Goal: Task Accomplishment & Management: Use online tool/utility

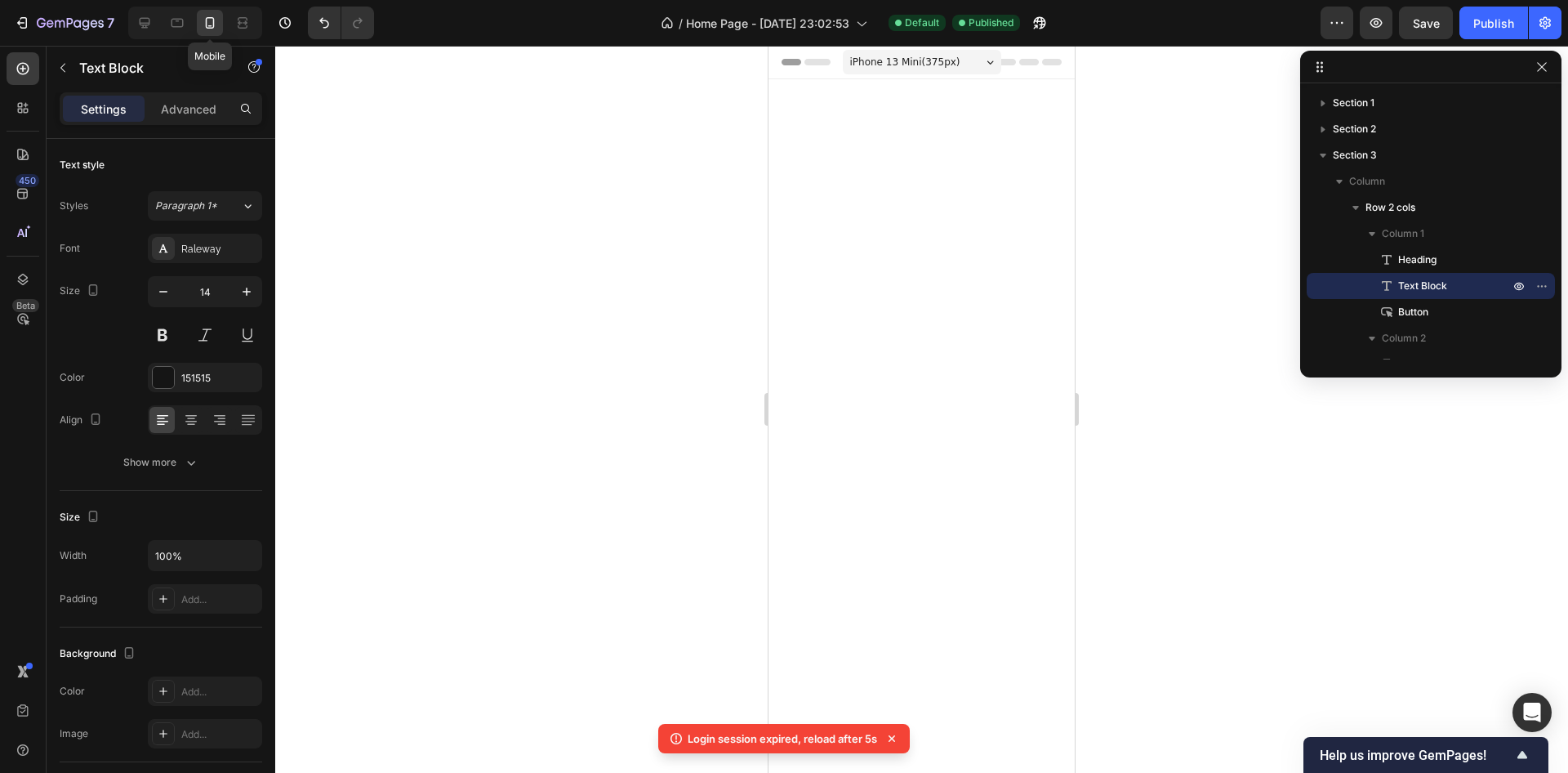
scroll to position [4998, 0]
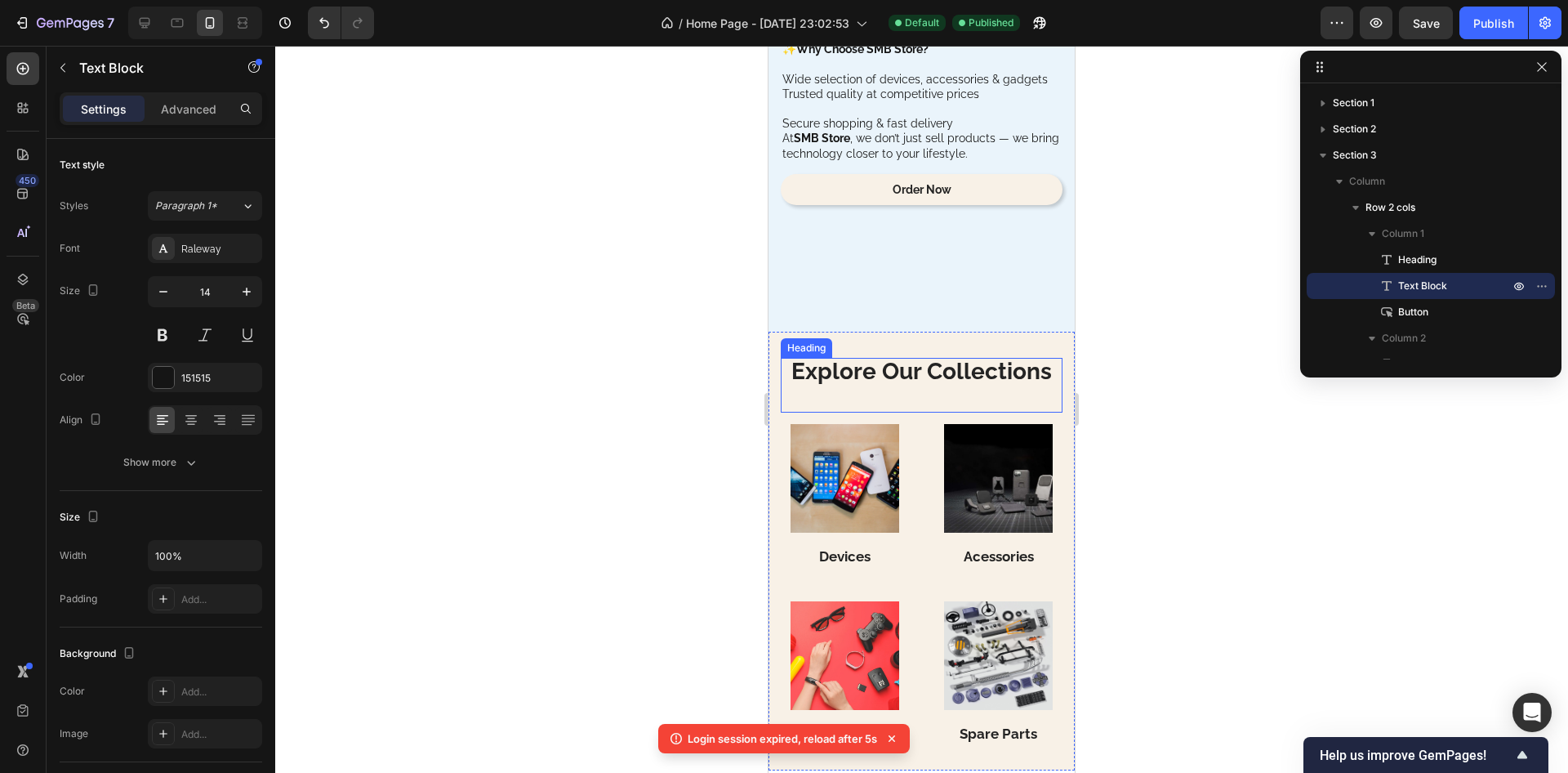
scroll to position [2548, 0]
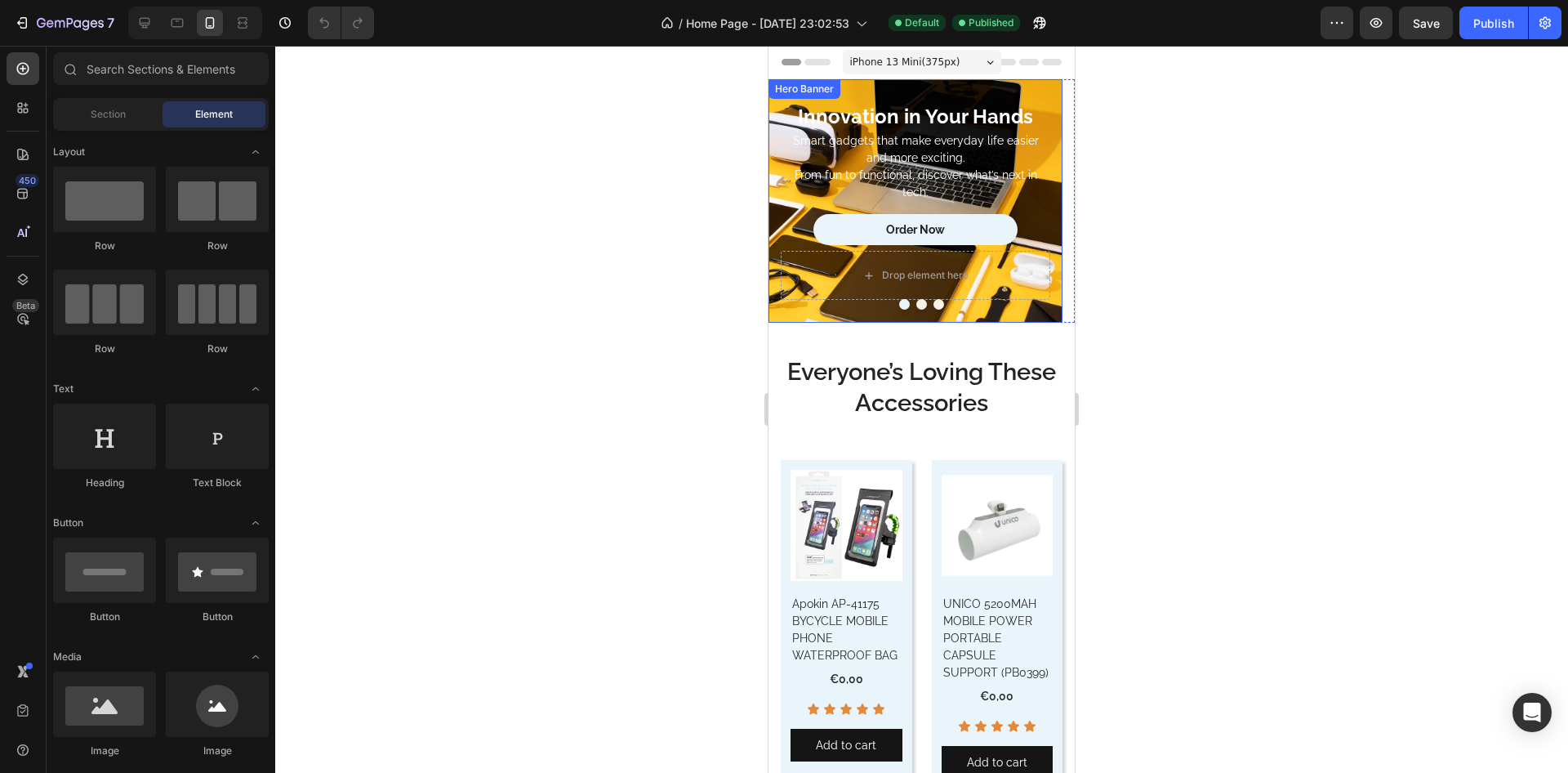
click at [774, 290] on div "Innovation in Your Hands Heading Smart gadgets that make everyday life easier a…" at bounding box center [915, 200] width 294 height 244
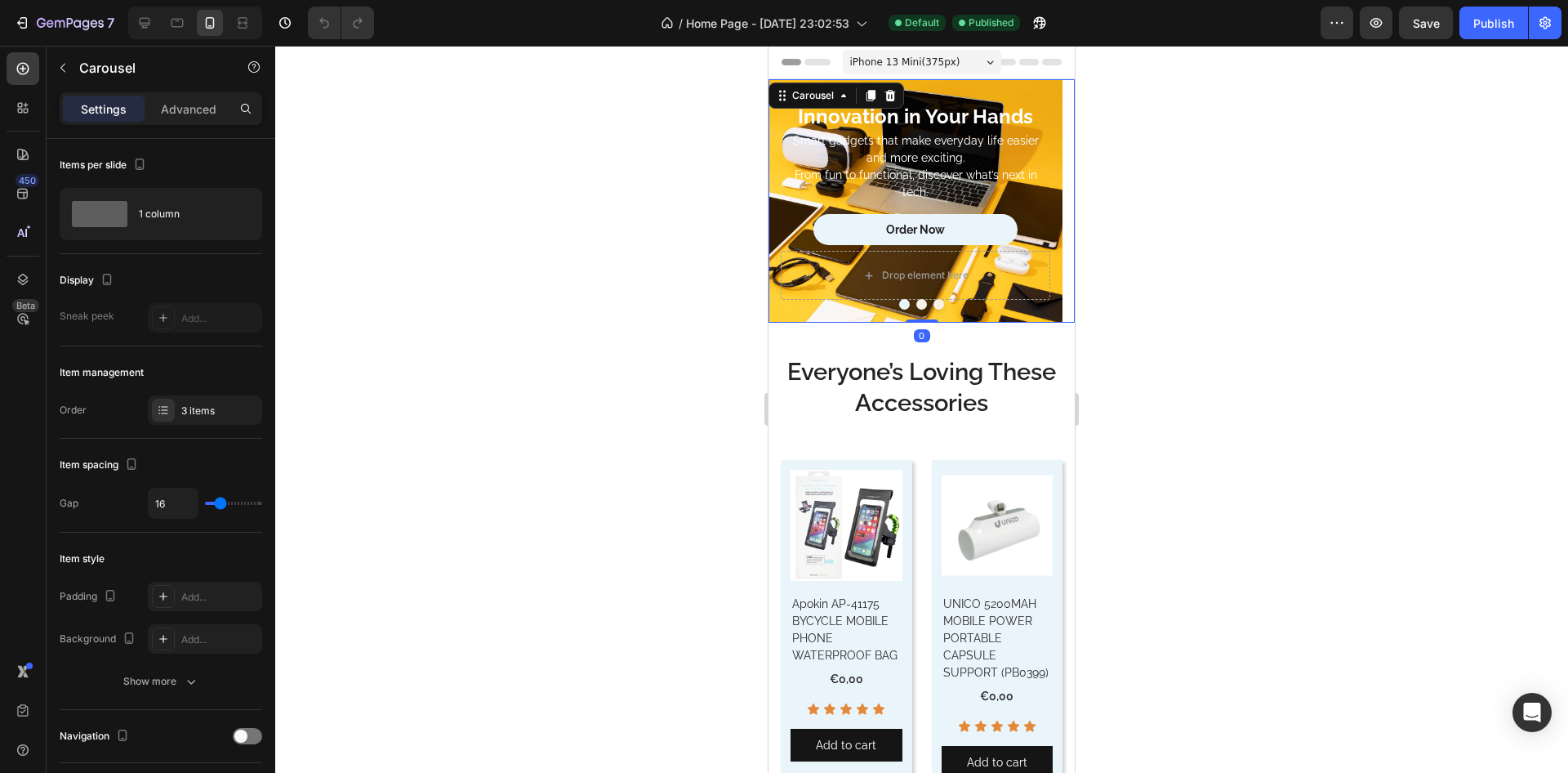
click at [782, 307] on div at bounding box center [921, 303] width 306 height 10
click at [841, 93] on icon at bounding box center [843, 95] width 13 height 13
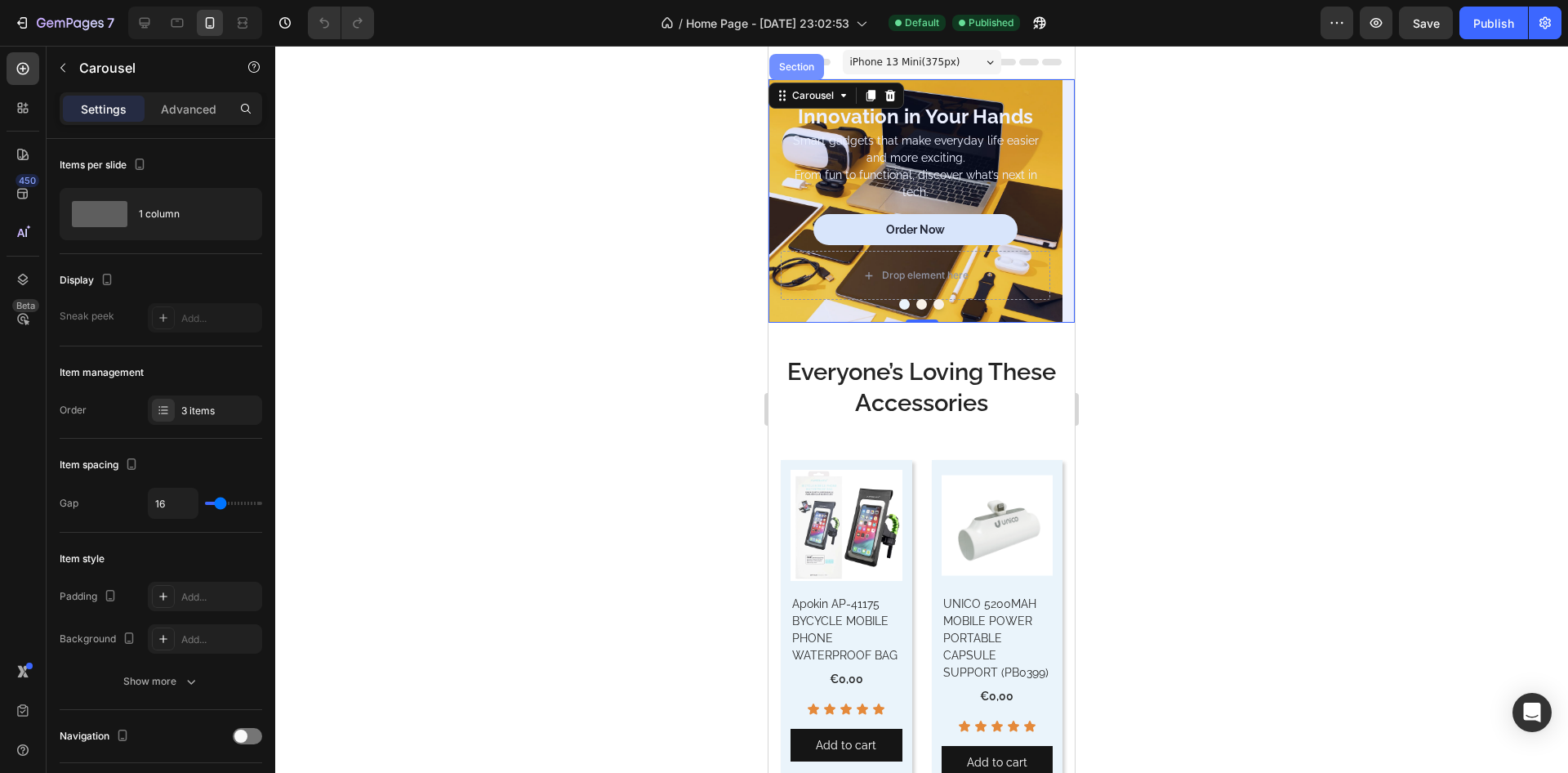
click at [804, 66] on div "Section" at bounding box center [796, 67] width 42 height 10
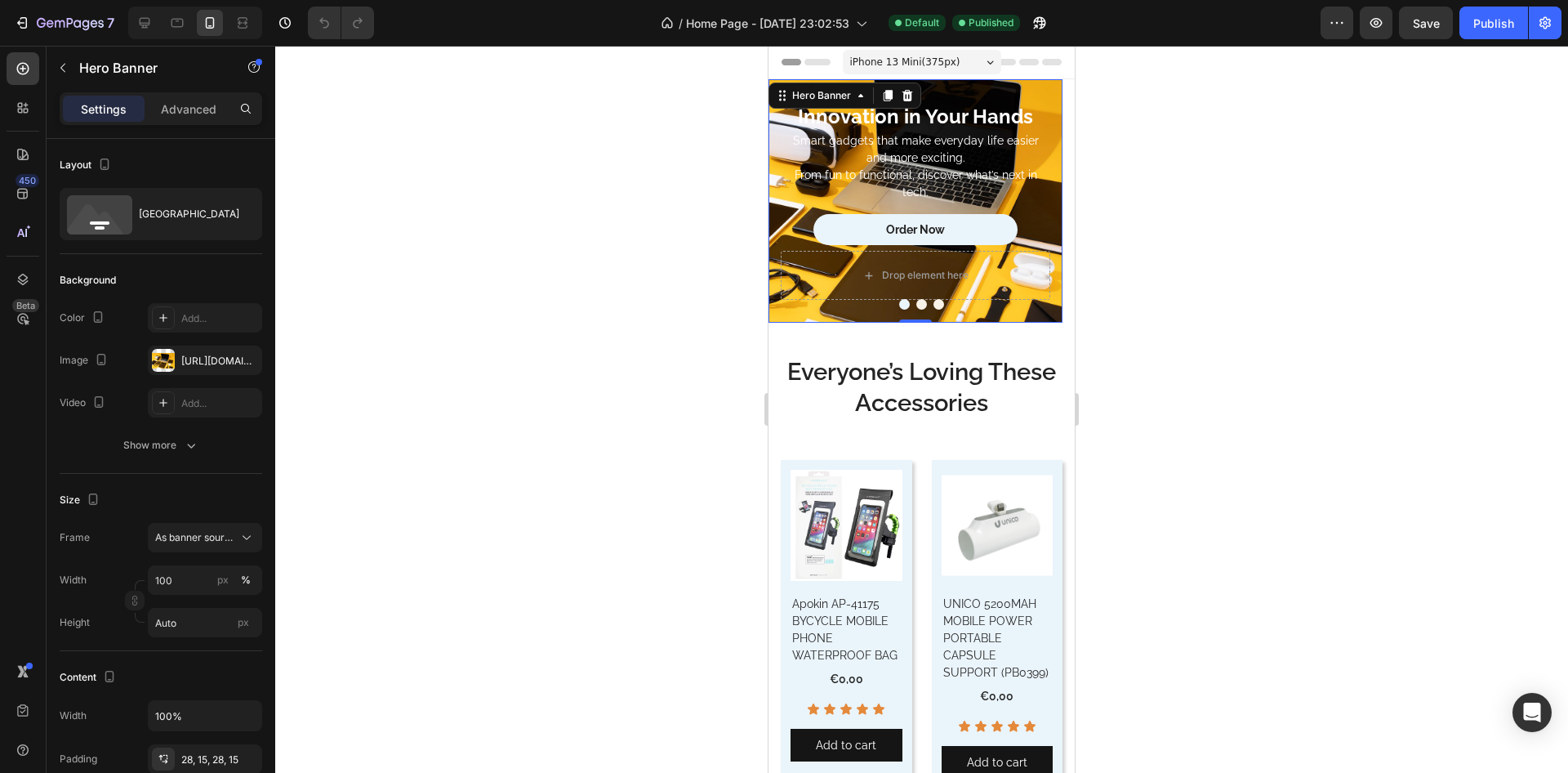
click at [777, 208] on div "Innovation in Your Hands Heading Smart gadgets that make everyday life easier a…" at bounding box center [915, 200] width 294 height 244
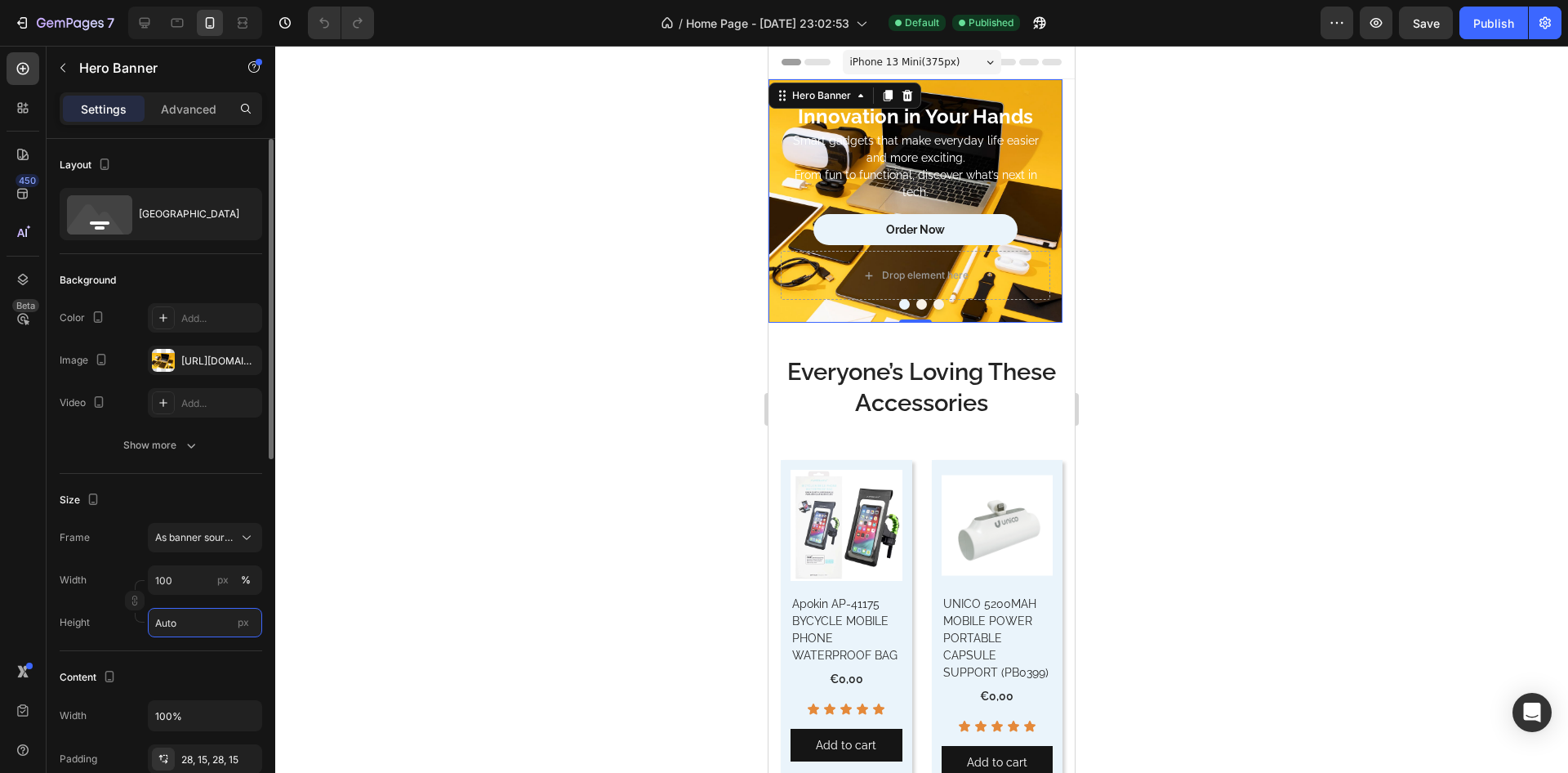
click at [198, 628] on input "Auto" at bounding box center [204, 623] width 114 height 30
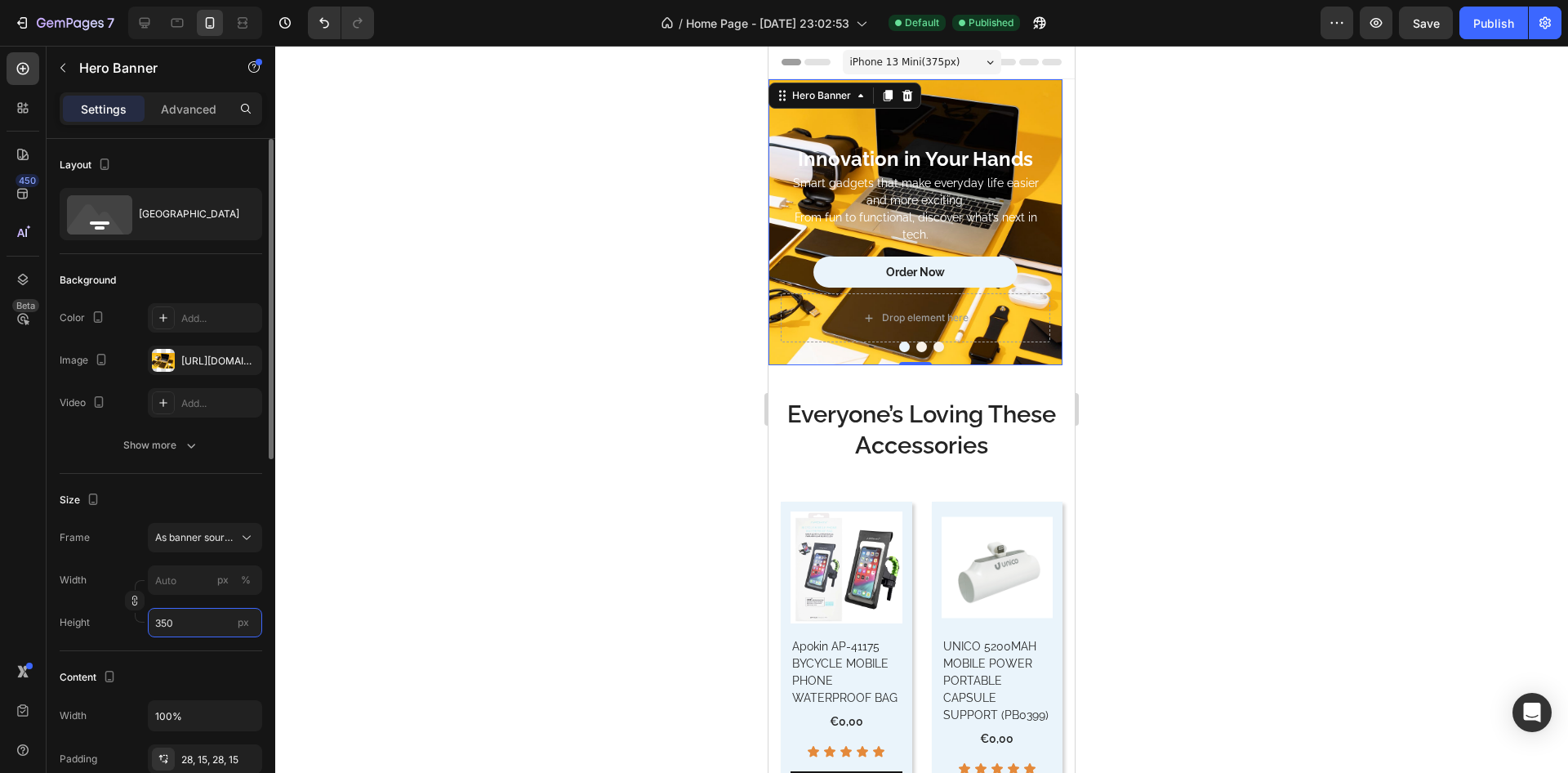
type input "350"
click at [182, 497] on div "Size" at bounding box center [160, 500] width 203 height 26
click at [917, 344] on button "Dot" at bounding box center [921, 346] width 10 height 10
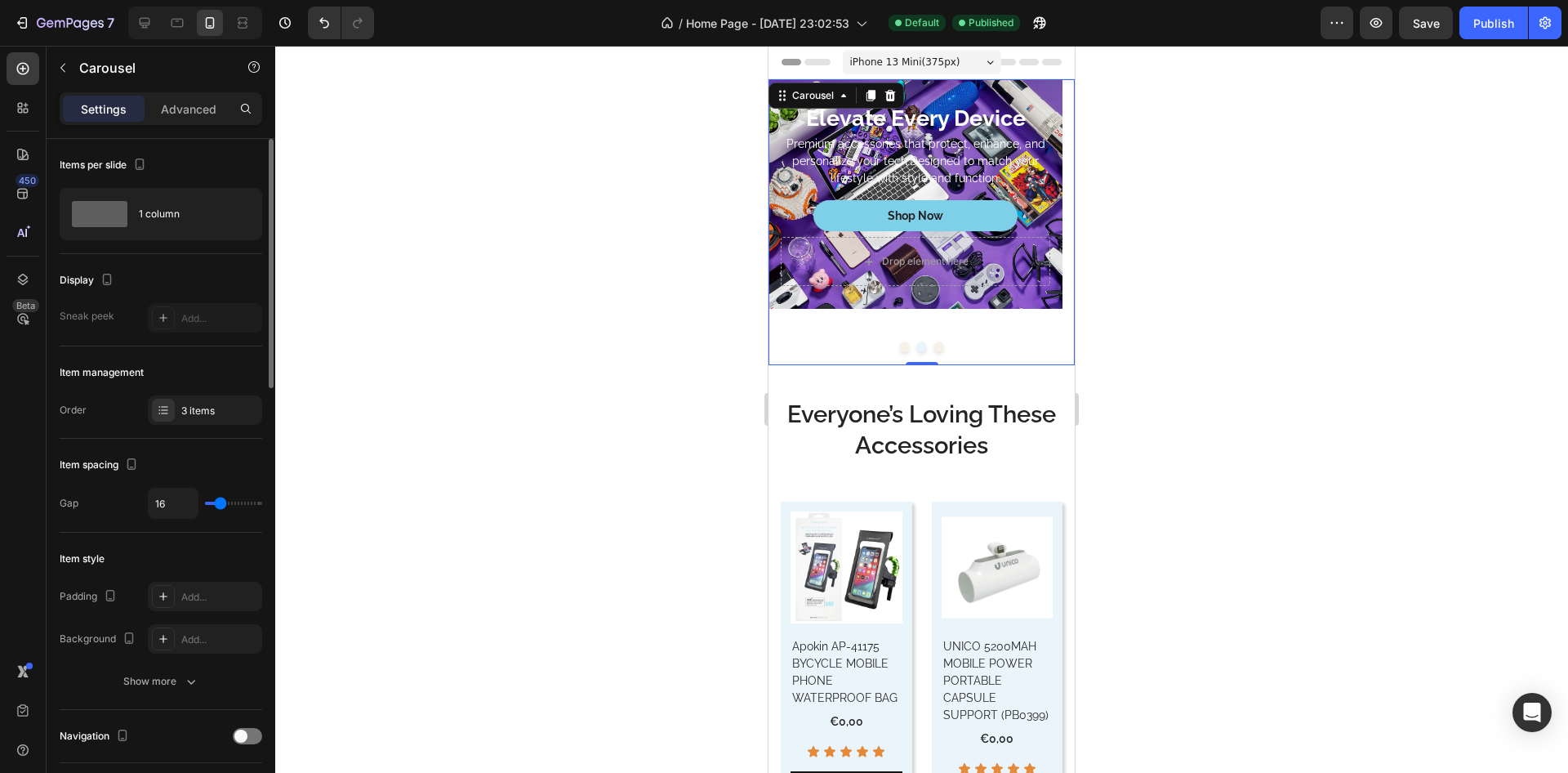
click at [170, 445] on div "Item spacing Gap 16" at bounding box center [160, 485] width 203 height 94
click at [194, 683] on icon "button" at bounding box center [191, 681] width 17 height 17
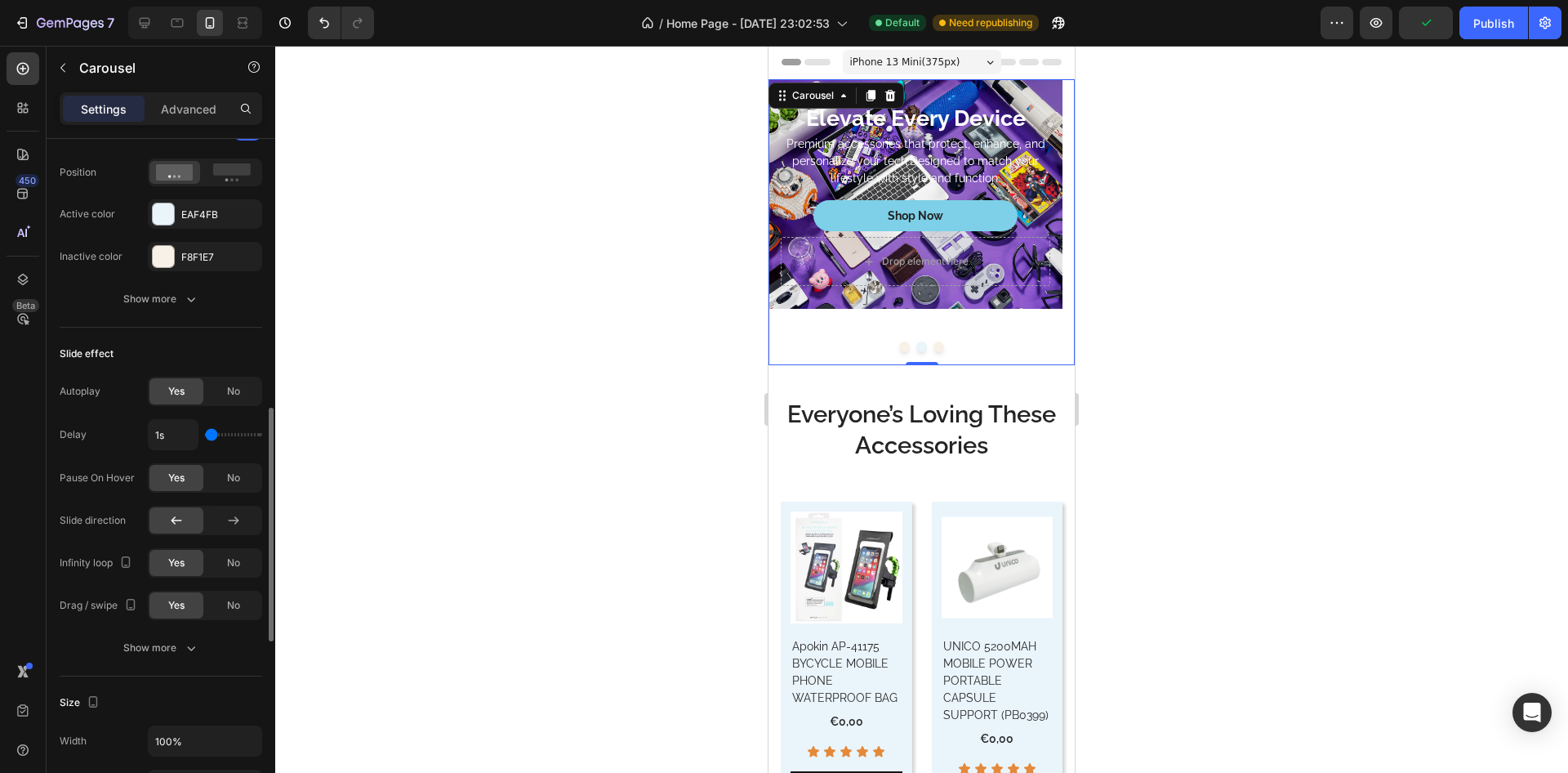
scroll to position [588, 0]
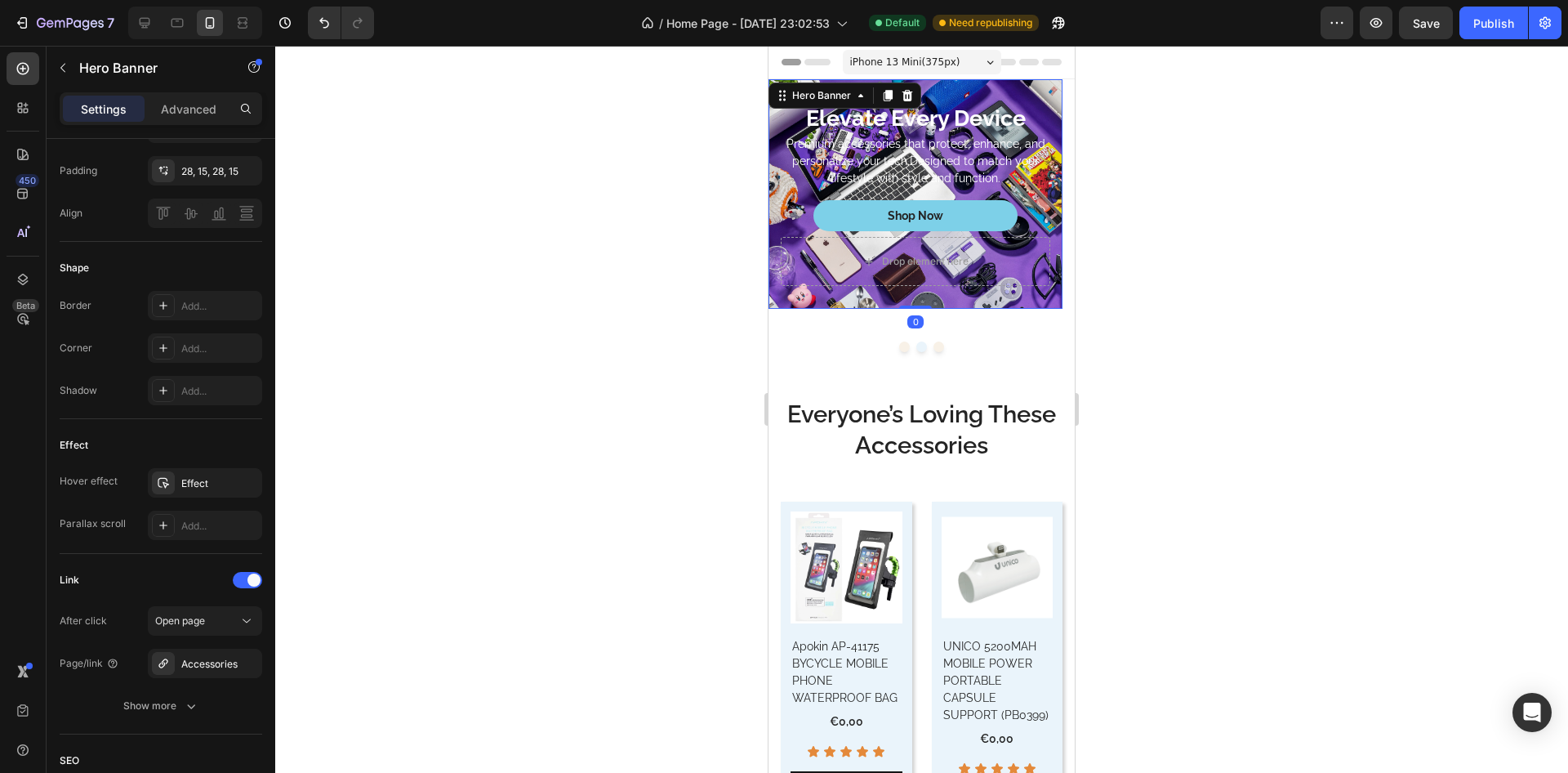
click at [793, 295] on div "Elevate Every Device Heading Premium accessories that protect, enhance, and per…" at bounding box center [915, 194] width 294 height 230
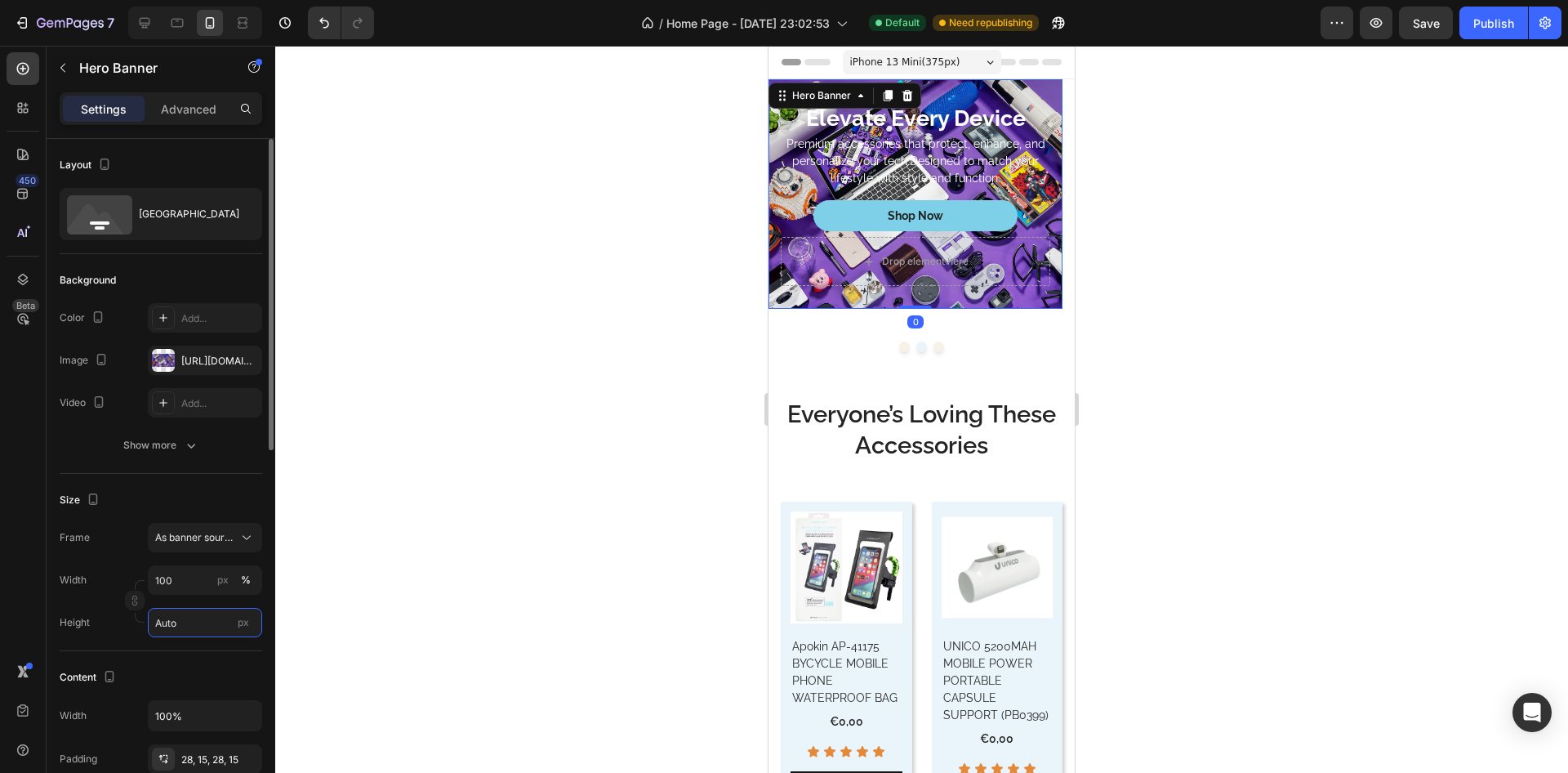
click at [205, 622] on input "Auto" at bounding box center [204, 623] width 114 height 30
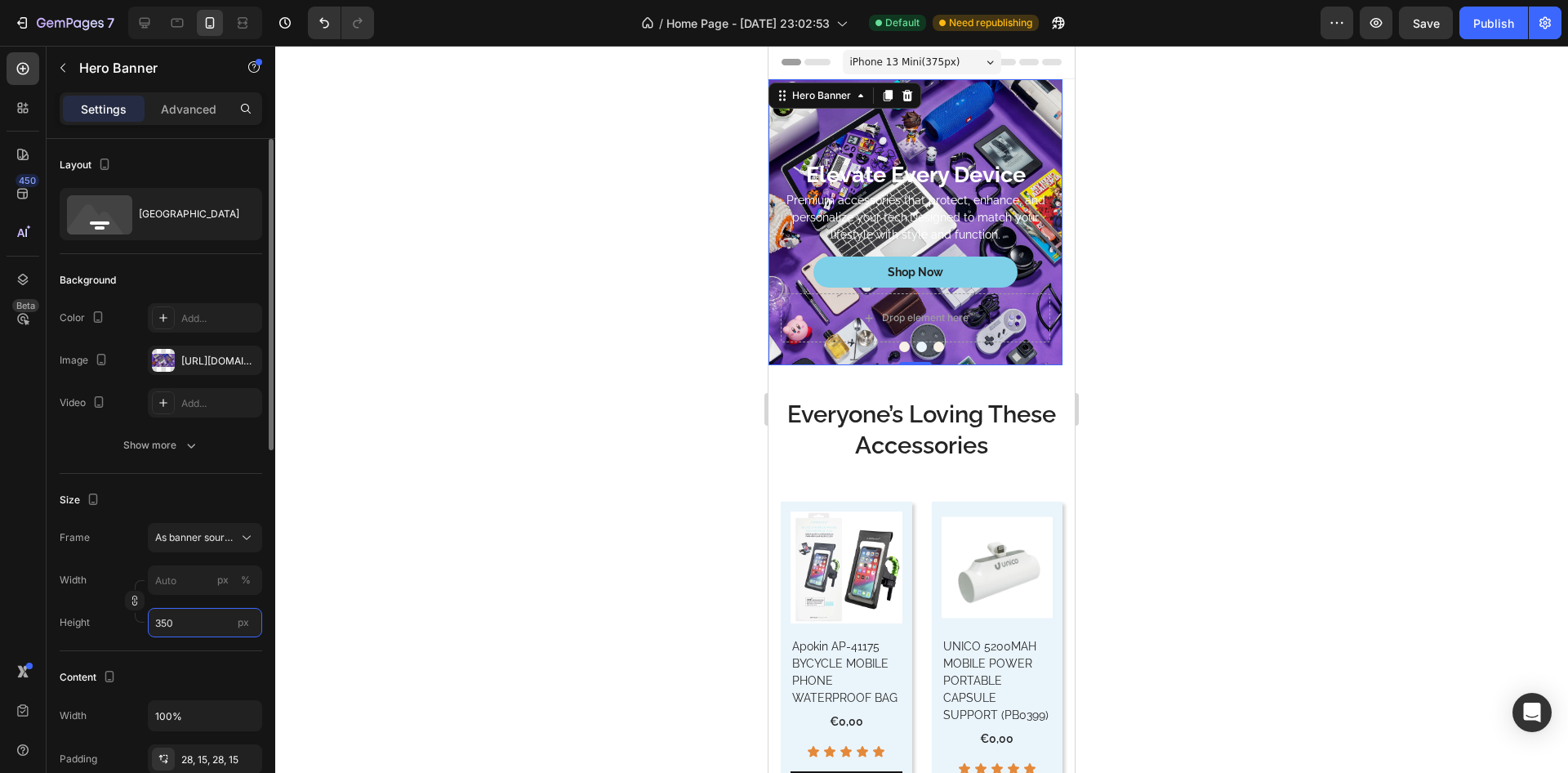
type input "350"
click at [172, 489] on div "Size" at bounding box center [160, 500] width 203 height 26
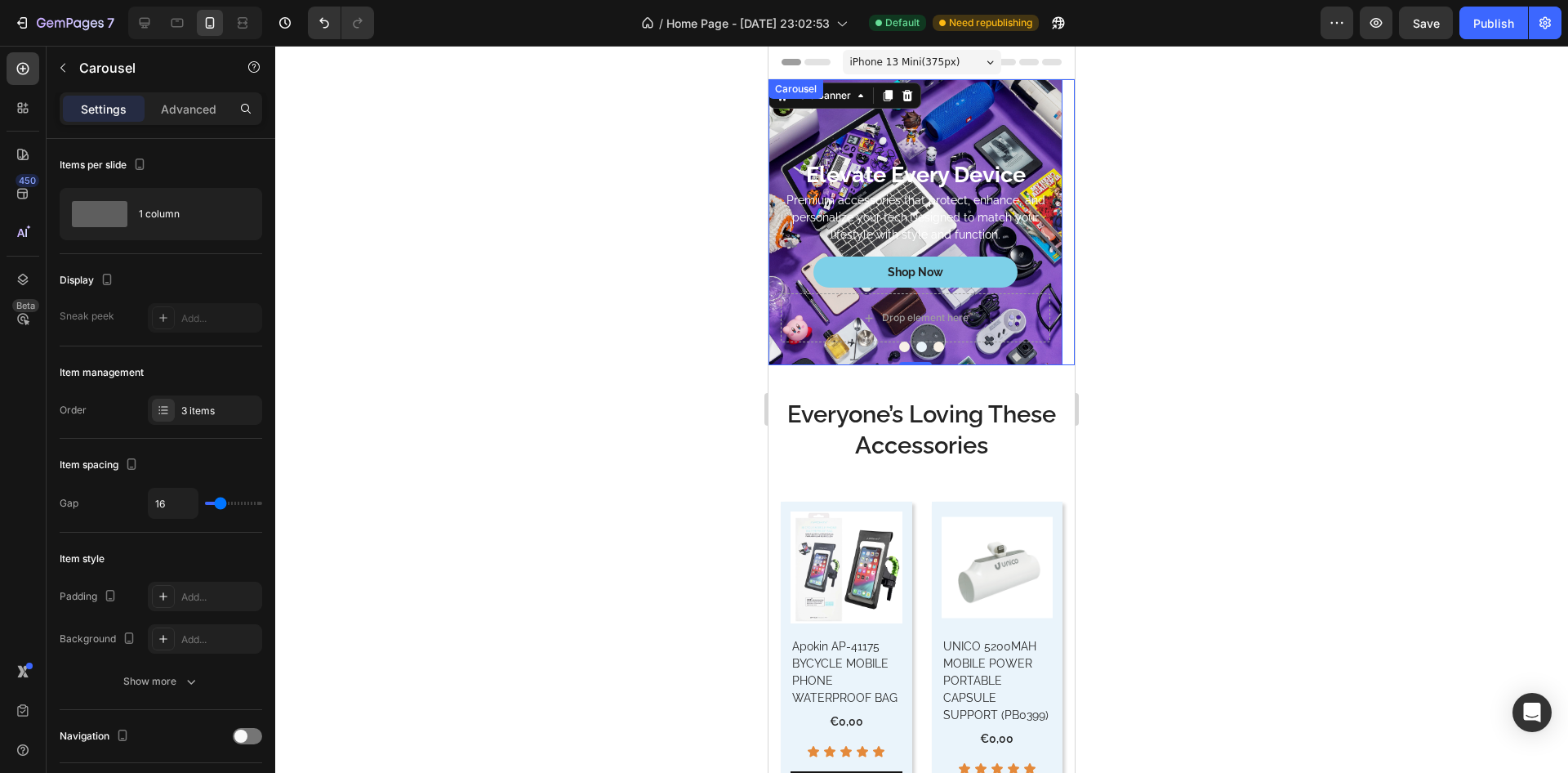
click at [933, 346] on button "Dot" at bounding box center [938, 346] width 10 height 10
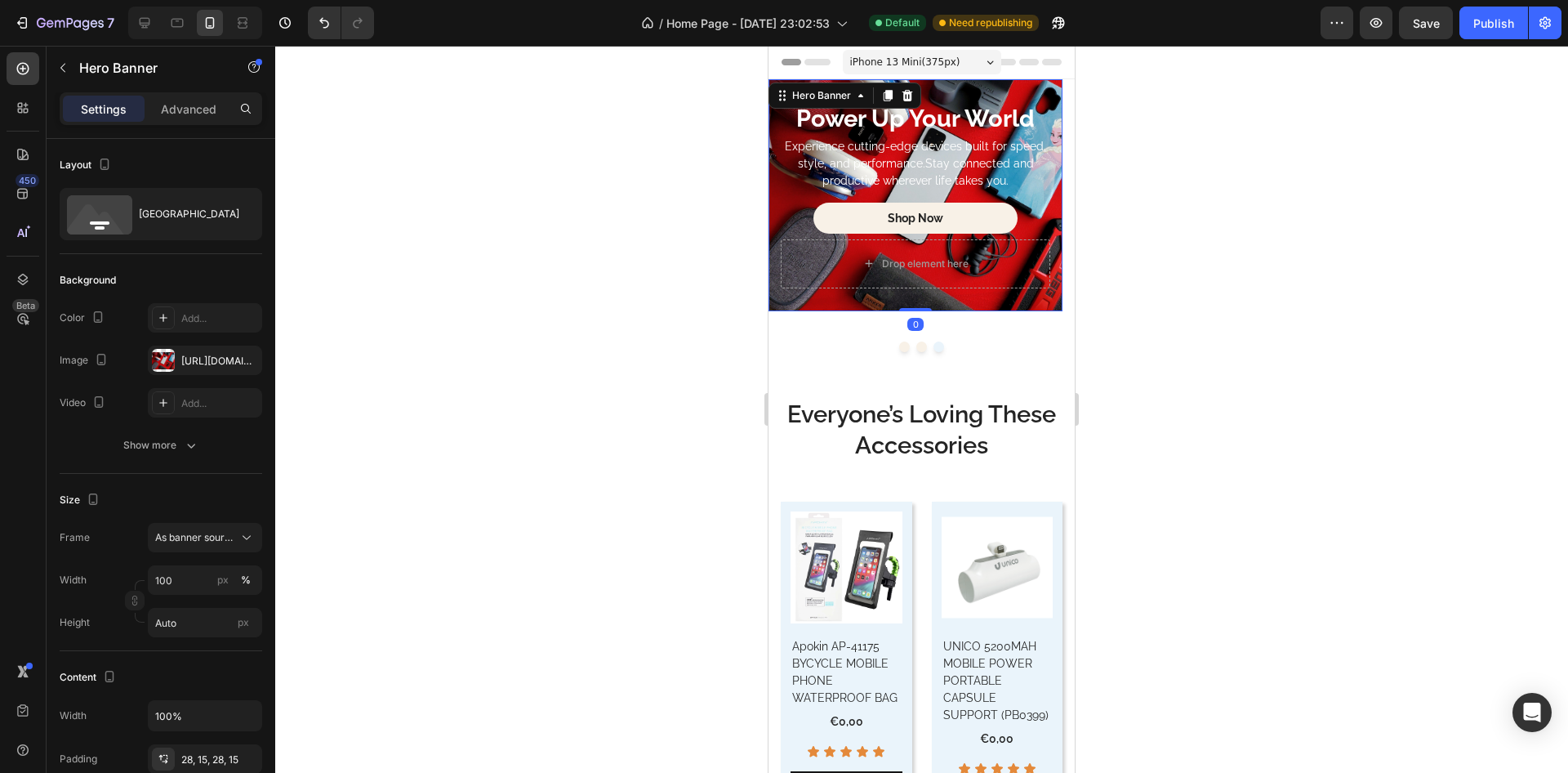
click at [794, 301] on div "Power Up Your World Heading Experience cutting-edge devices built for speed, st…" at bounding box center [915, 195] width 294 height 232
click at [195, 627] on input "Auto" at bounding box center [204, 623] width 114 height 30
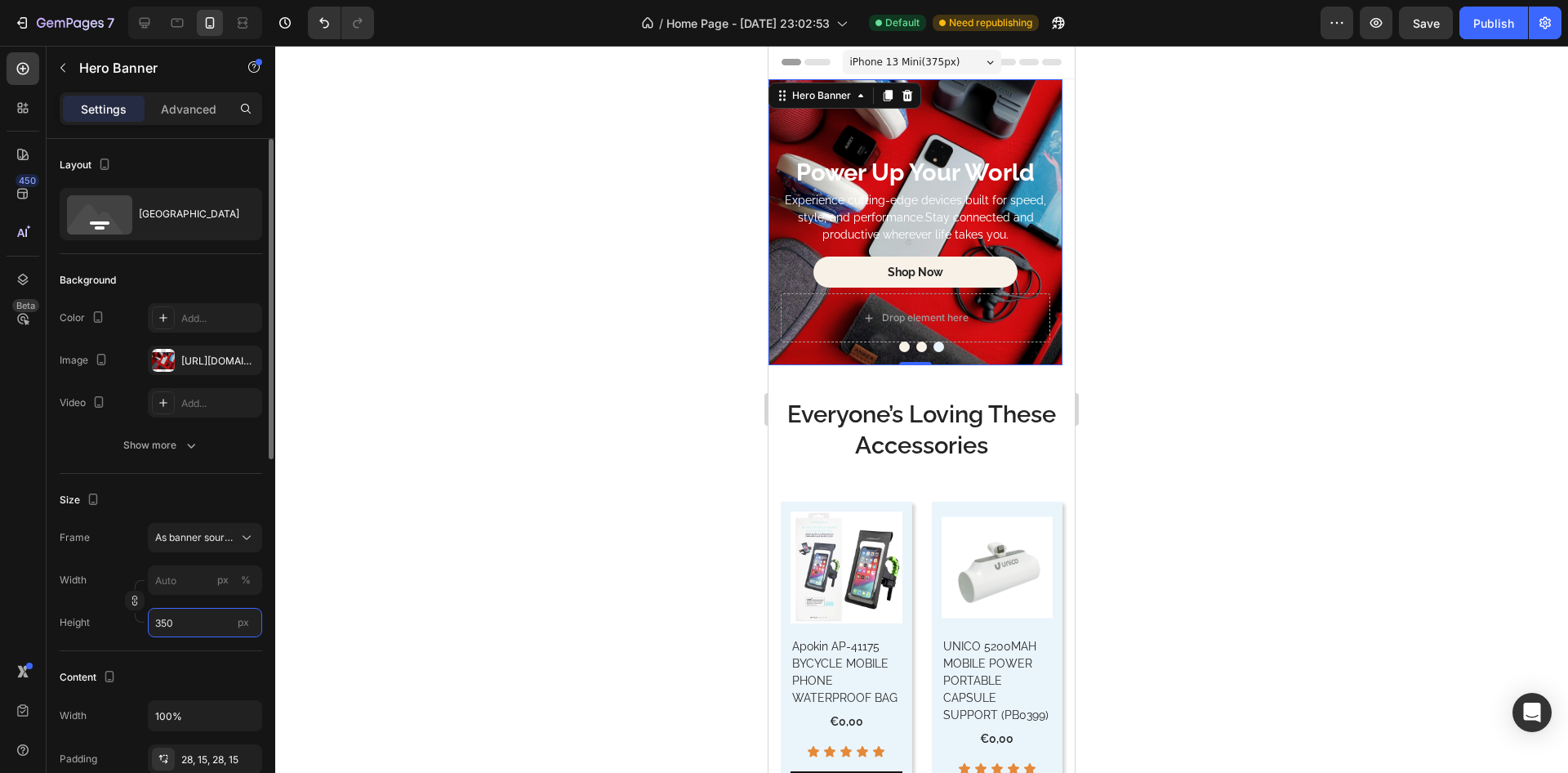
type input "350"
click at [196, 489] on div "Size" at bounding box center [160, 500] width 203 height 26
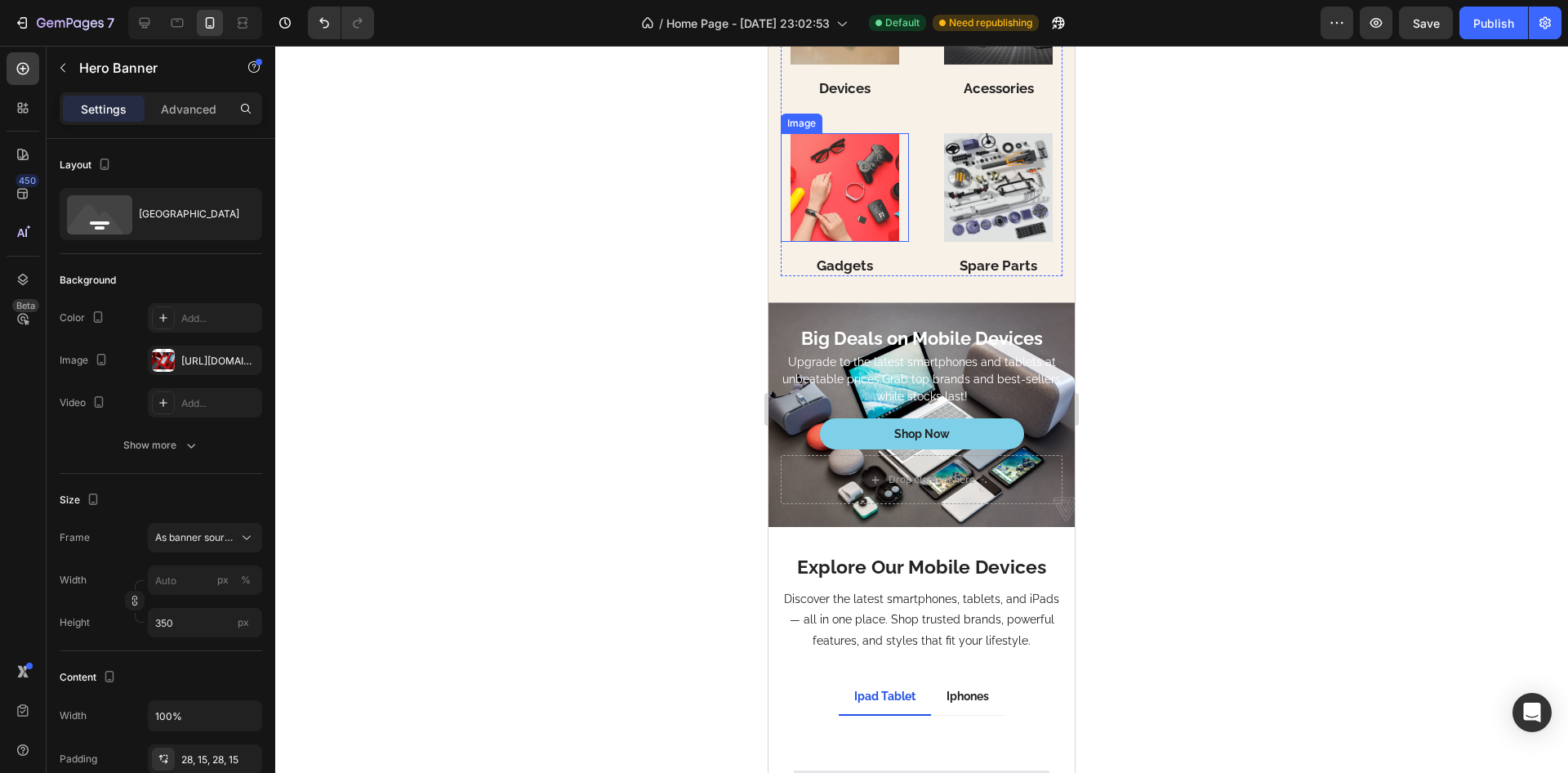
scroll to position [4018, 0]
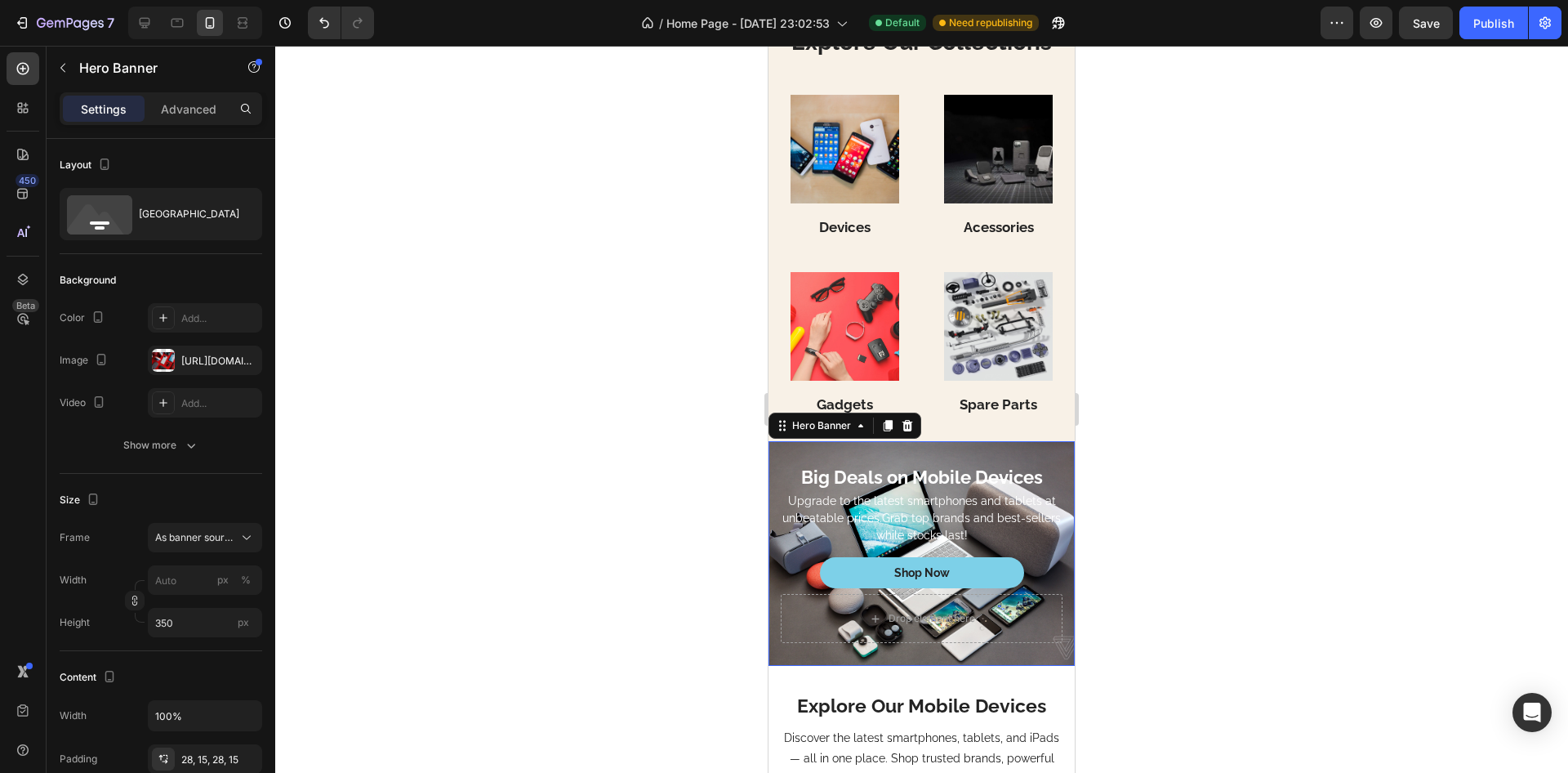
click at [805, 449] on div "Big Deals on Mobile Devices Heading Upgrade to the latest smartphones and table…" at bounding box center [921, 553] width 306 height 224
click at [162, 628] on input "Auto" at bounding box center [204, 623] width 114 height 30
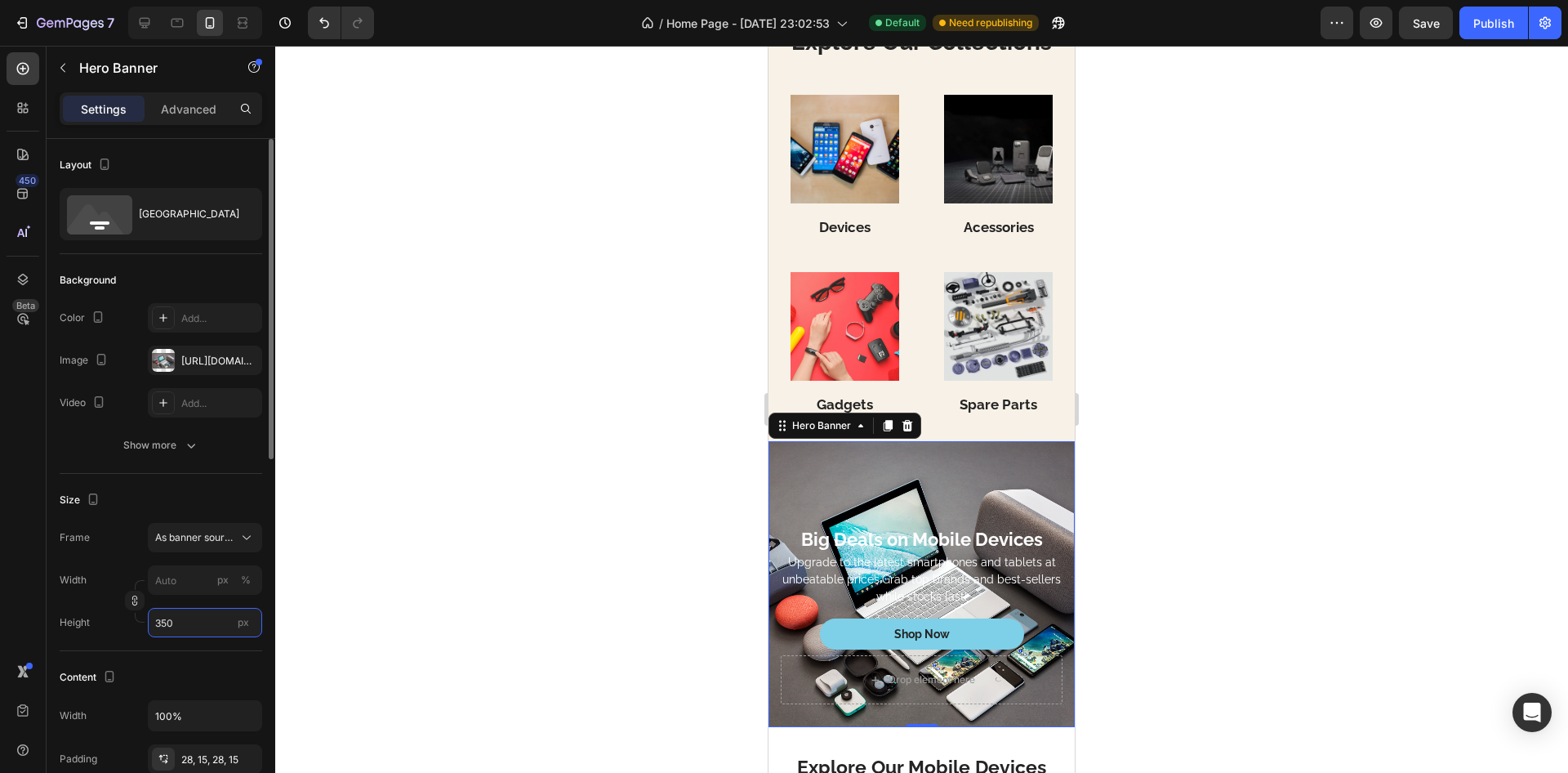
type input "350"
click at [193, 487] on div "Size" at bounding box center [160, 500] width 203 height 26
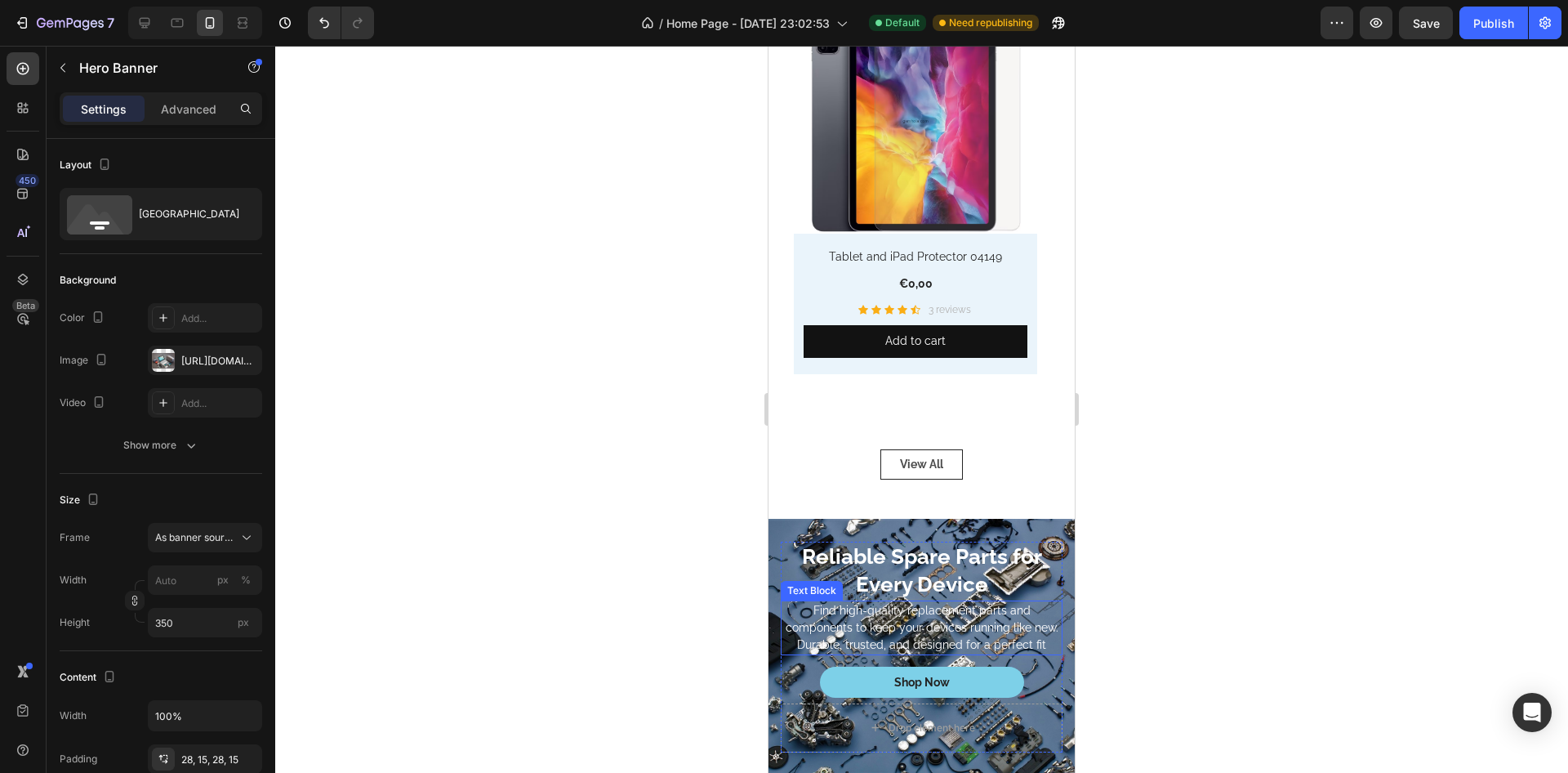
scroll to position [5096, 0]
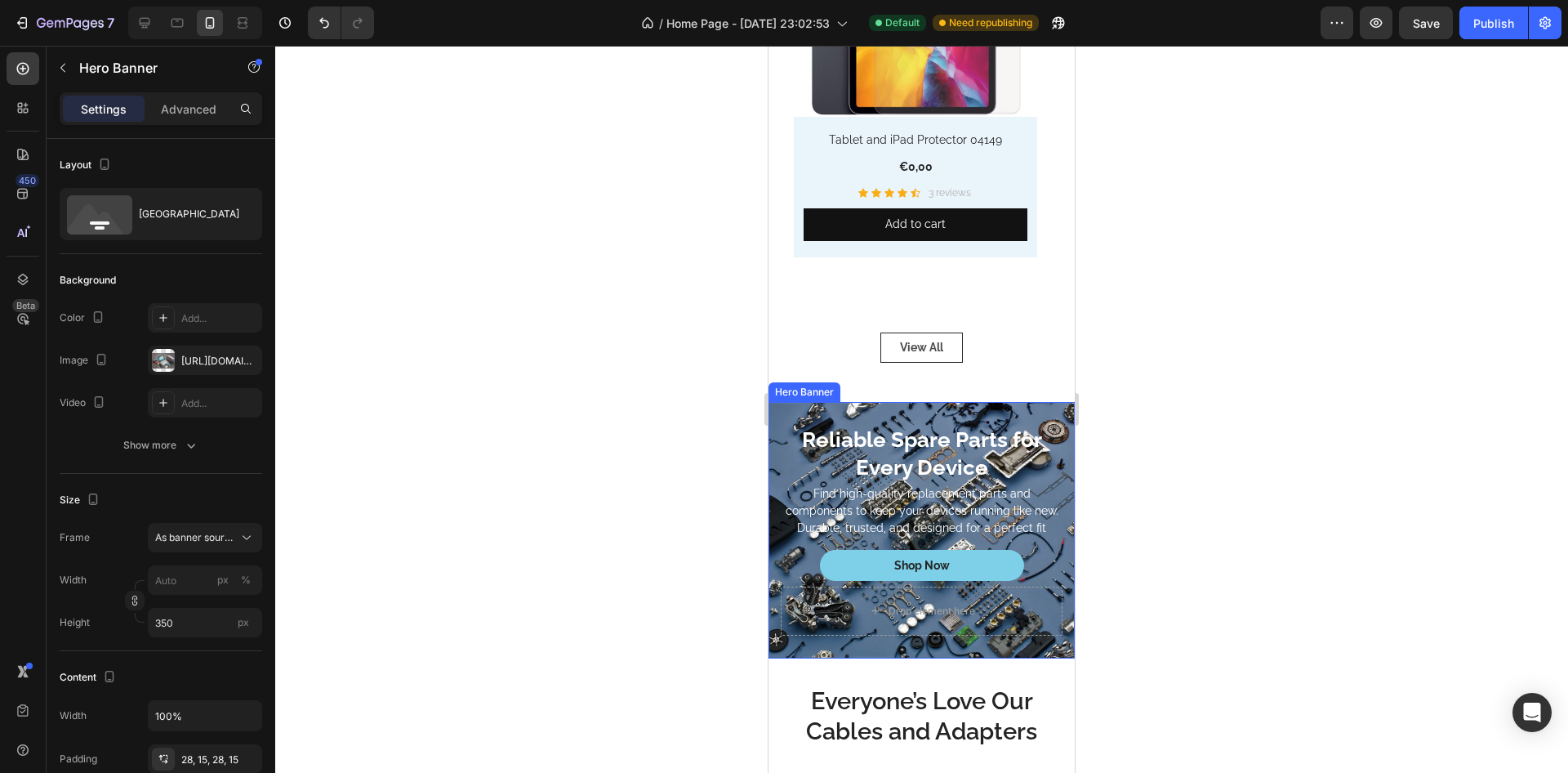
click at [787, 413] on div "Reliable Spare Parts for Every Device Heading Find high-quality replacement par…" at bounding box center [921, 530] width 306 height 257
click at [191, 616] on input "Auto" at bounding box center [204, 623] width 114 height 30
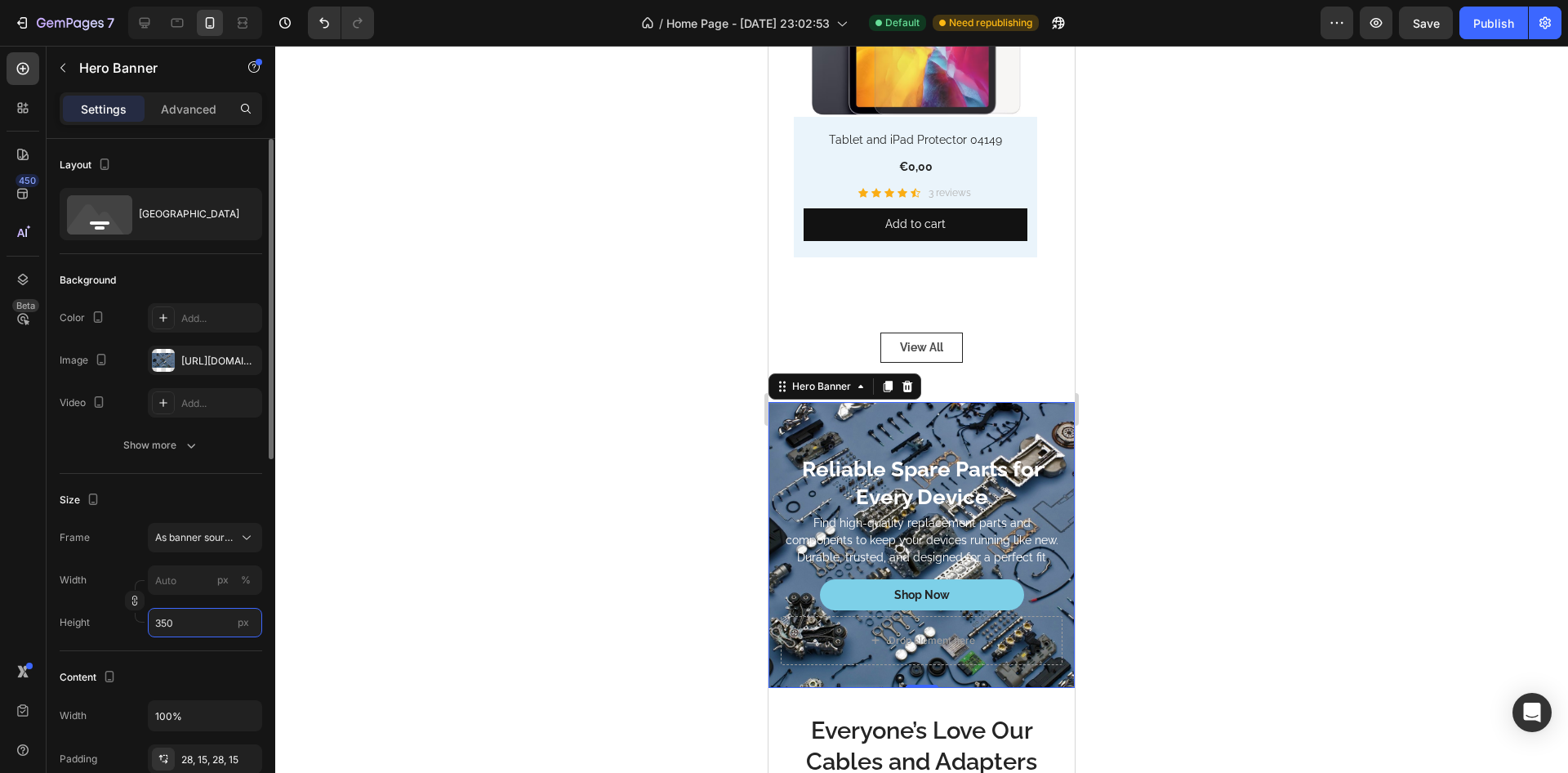
type input "350"
click at [197, 484] on div "Size Frame As banner source Width px % Height 350 px" at bounding box center [160, 562] width 203 height 177
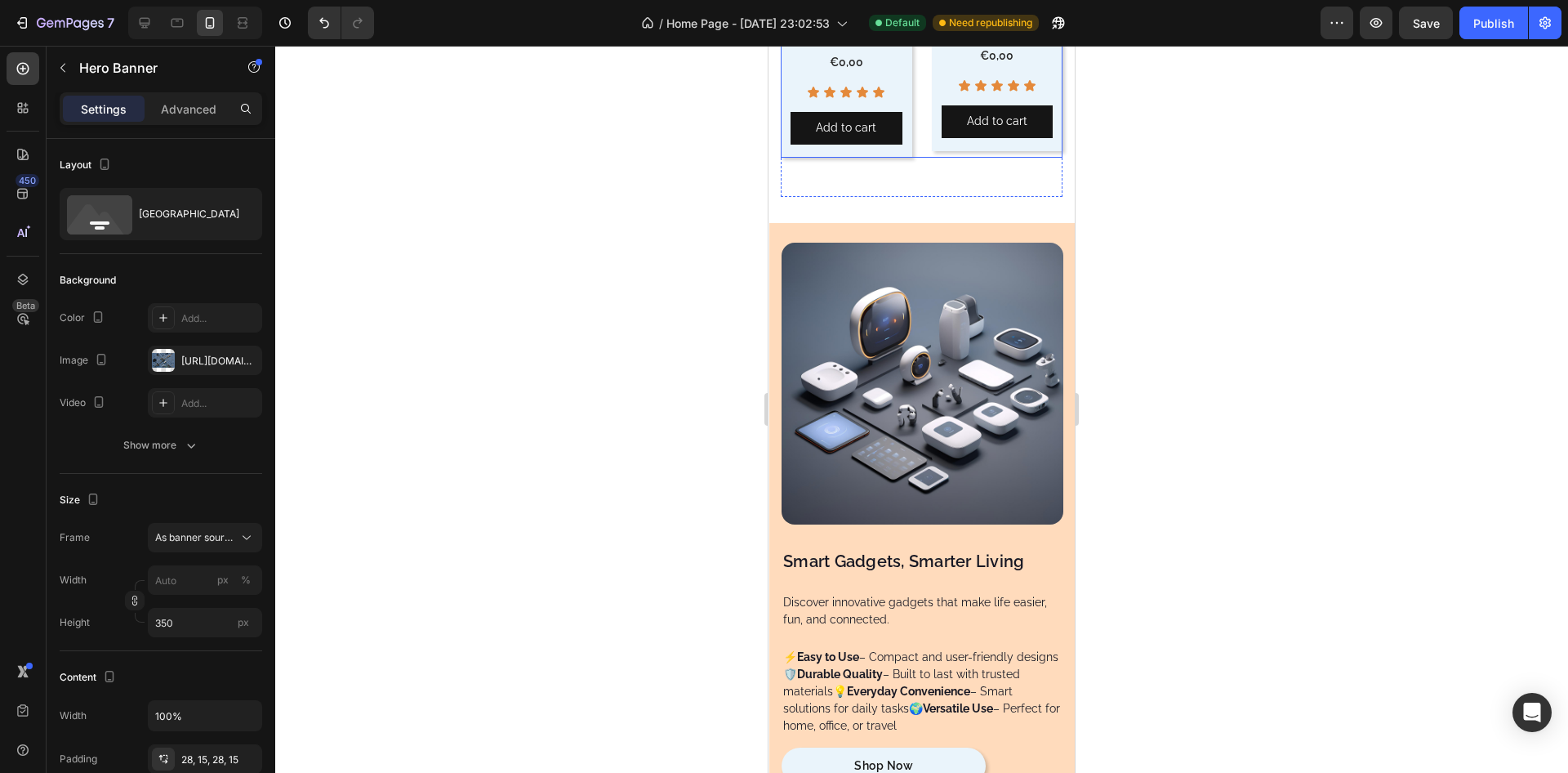
scroll to position [8918, 0]
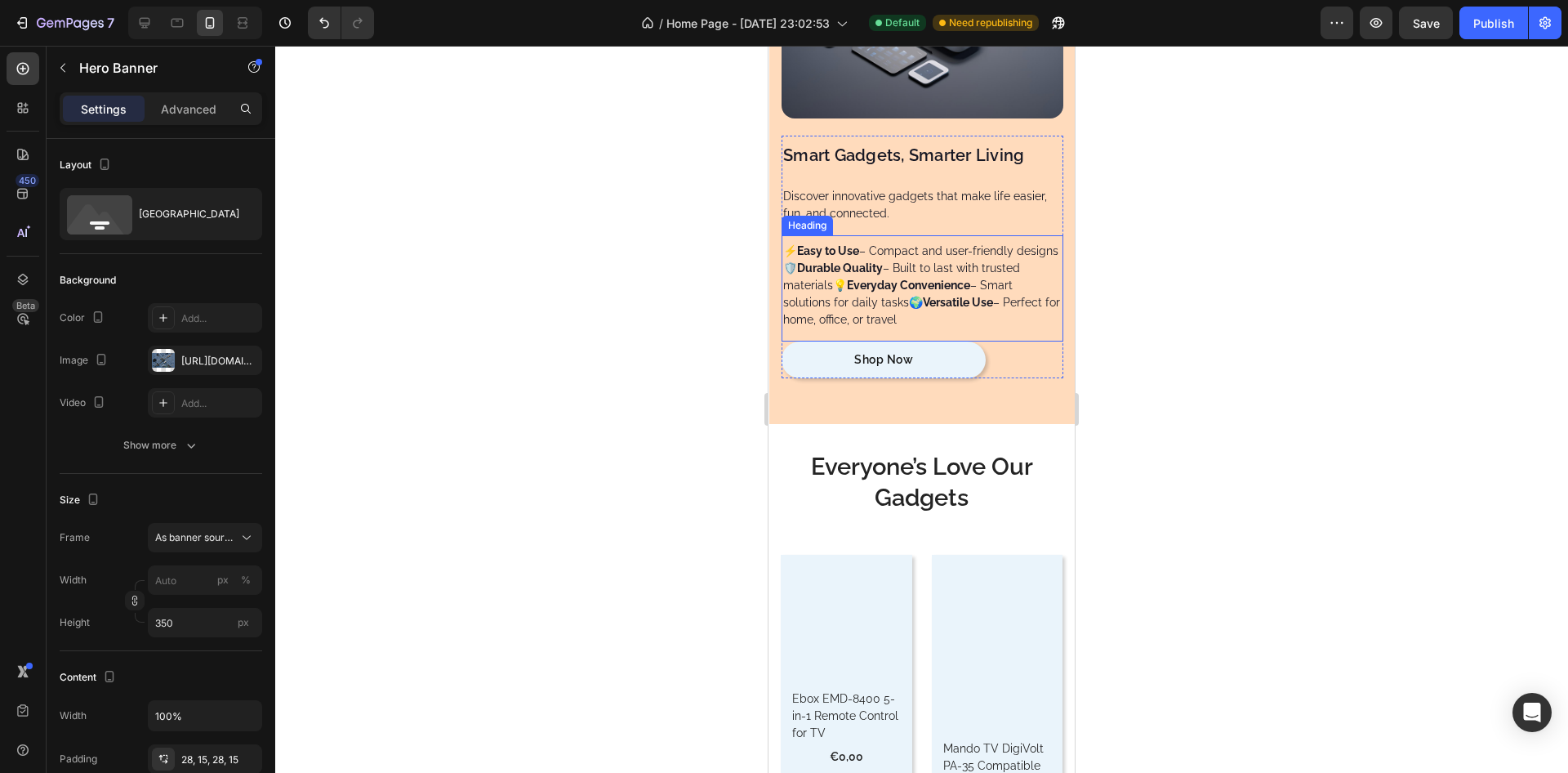
click at [868, 241] on h2 "⚡ Easy to Use – Compact and user-friendly designs🛡️ Durable Quality – Built to …" at bounding box center [922, 285] width 282 height 89
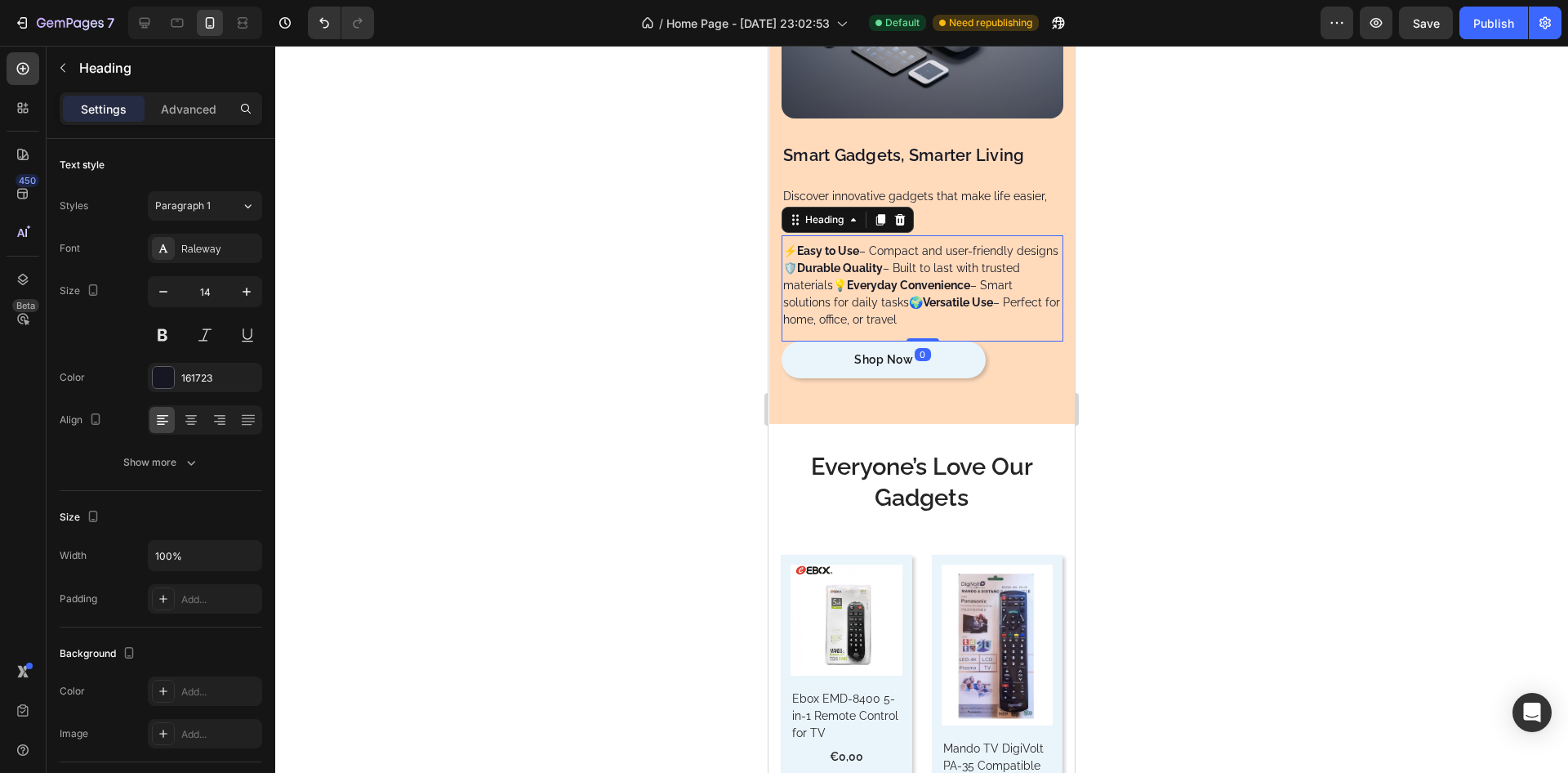
click at [829, 256] on h2 "⚡ Easy to Use – Compact and user-friendly designs🛡️ Durable Quality – Built to …" at bounding box center [922, 285] width 282 height 89
click at [837, 285] on p "⚡ Easy to Use – Compact and user-friendly designs 🛡️ Durable Quality – Built to…" at bounding box center [922, 285] width 278 height 86
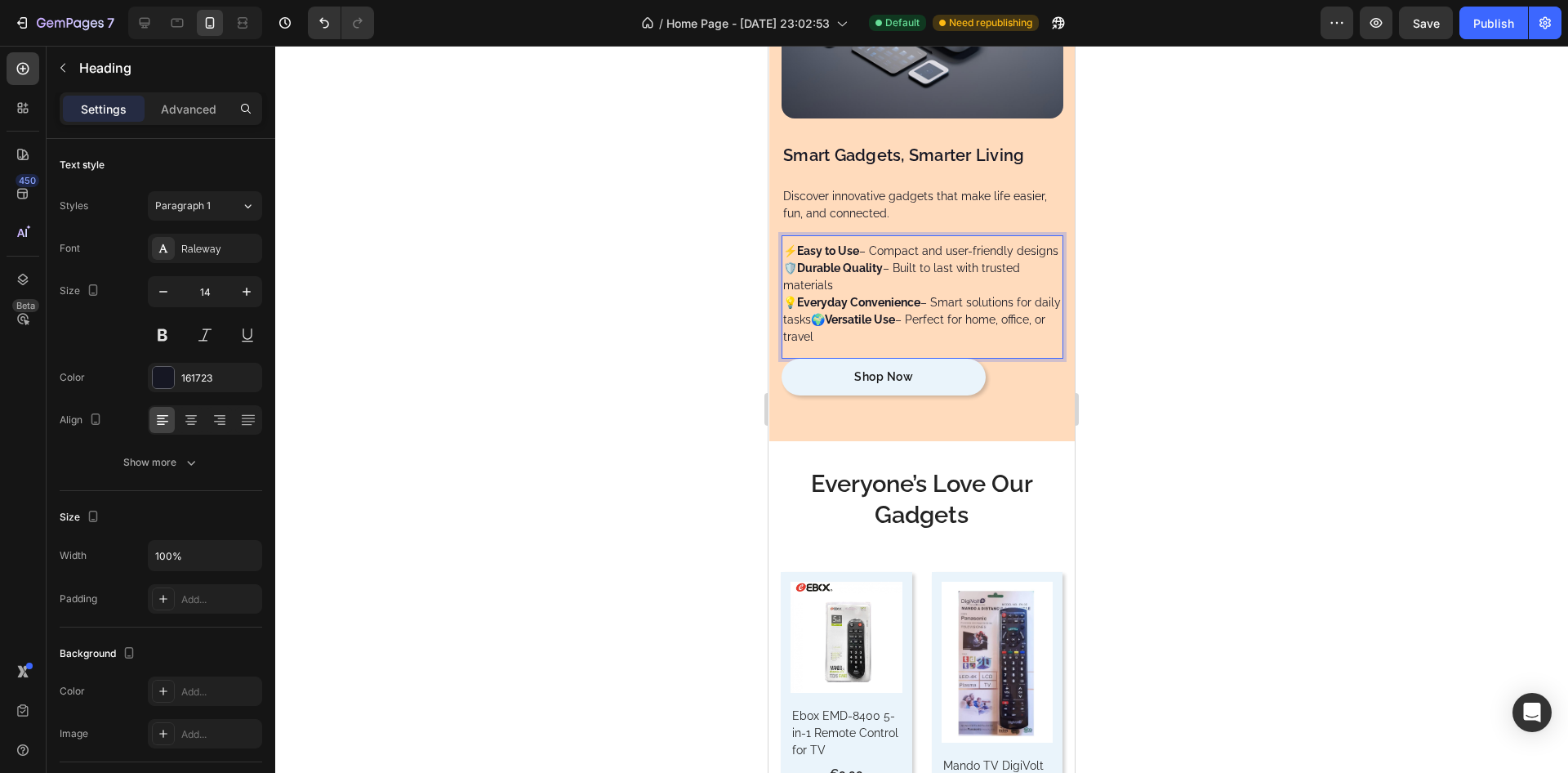
click at [841, 325] on p "⚡ Easy to Use – Compact and user-friendly designs 🛡️ Durable Quality – Built to…" at bounding box center [922, 294] width 278 height 103
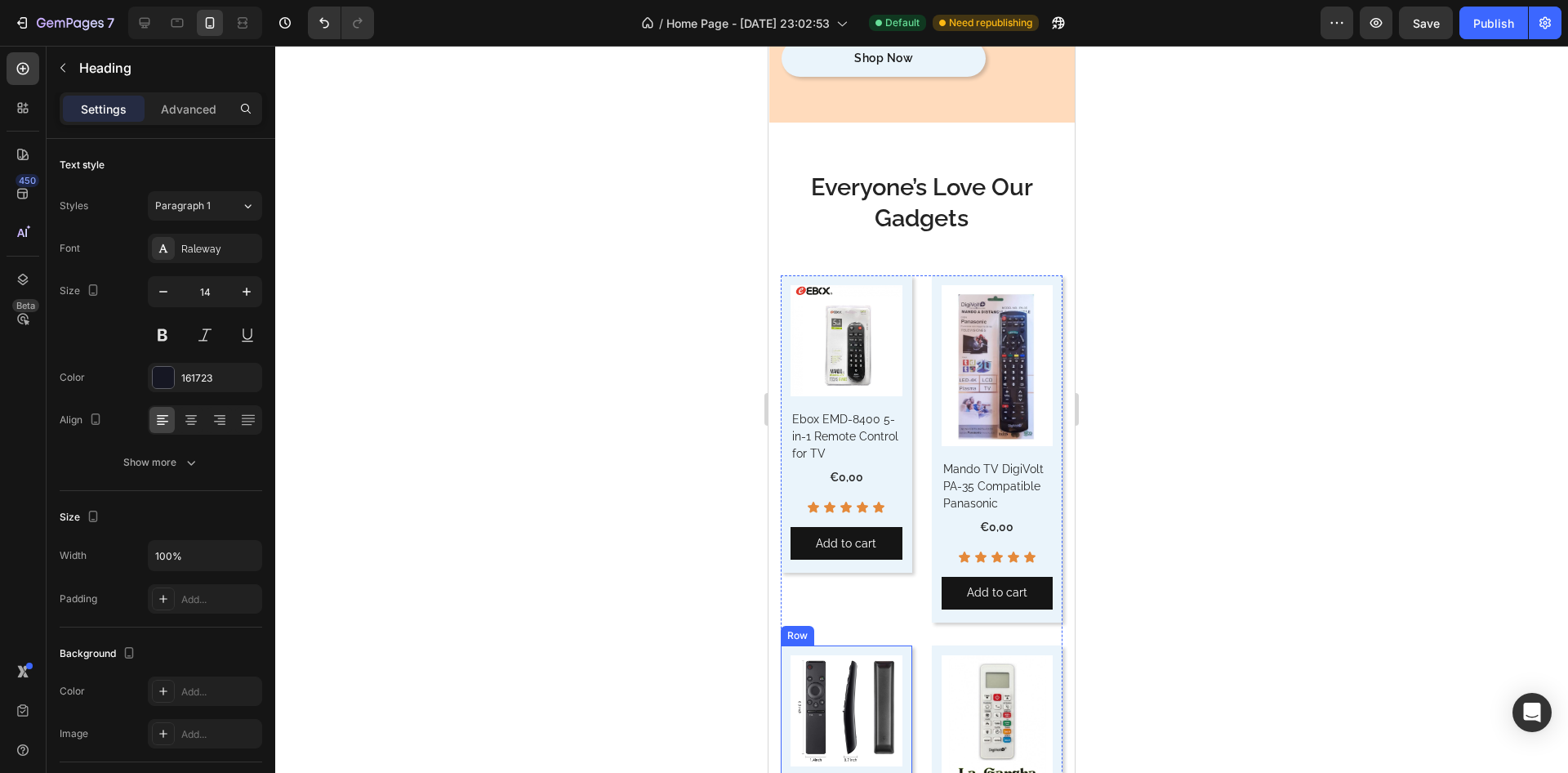
scroll to position [9016, 0]
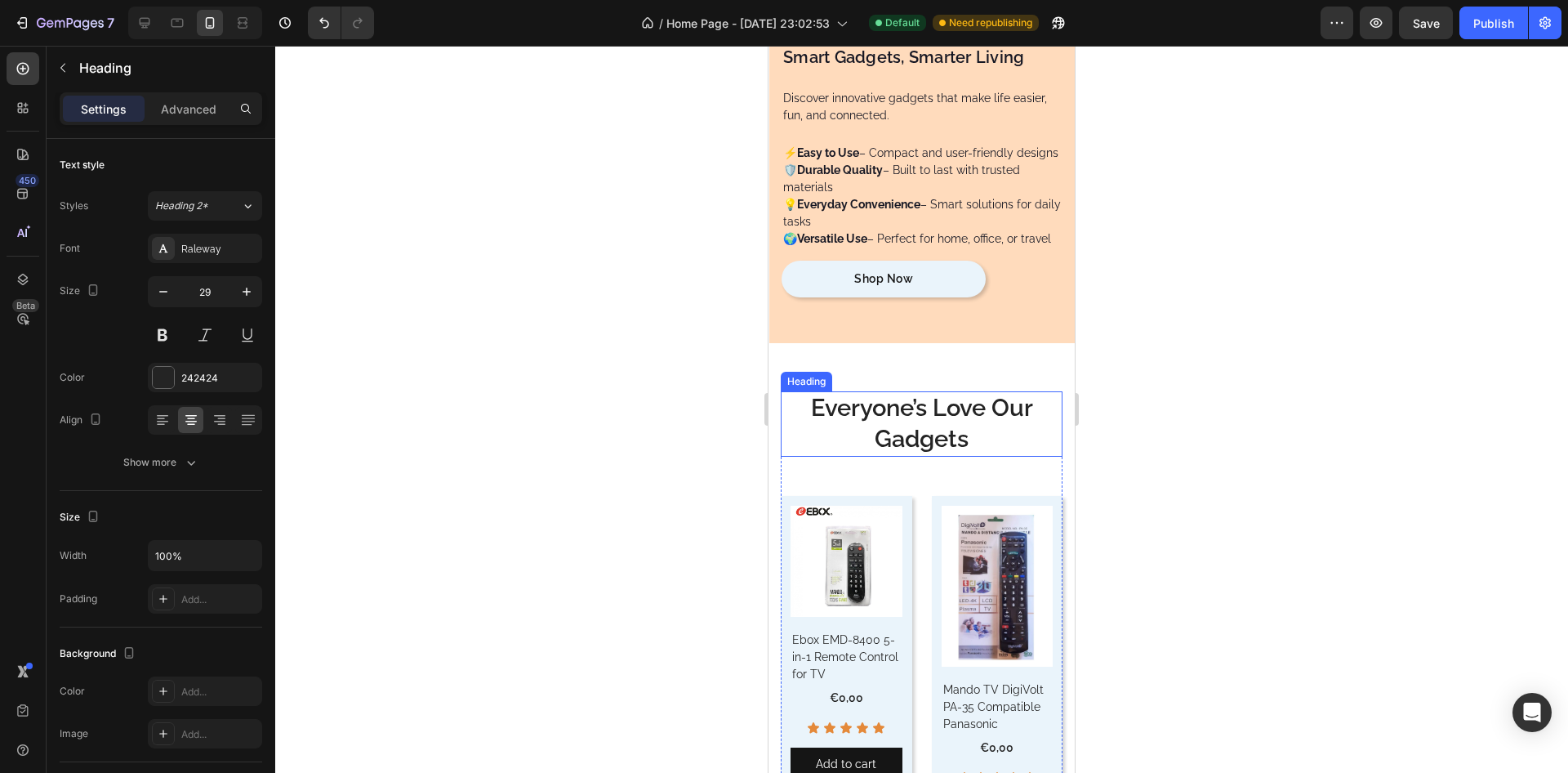
click at [899, 411] on h2 "Everyone’s Love Our Gadgets" at bounding box center [921, 424] width 282 height 65
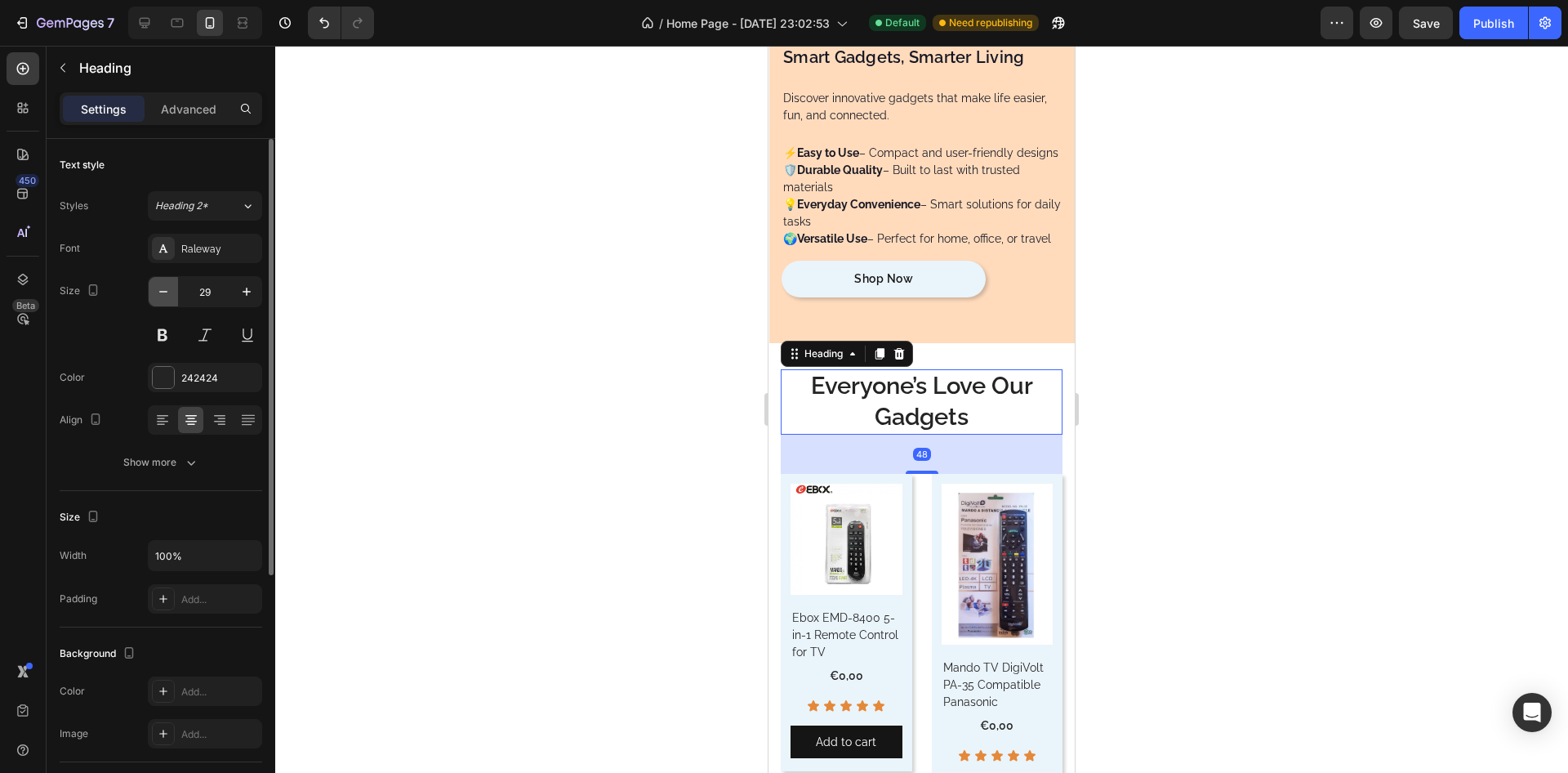
click at [164, 287] on icon "button" at bounding box center [163, 292] width 17 height 17
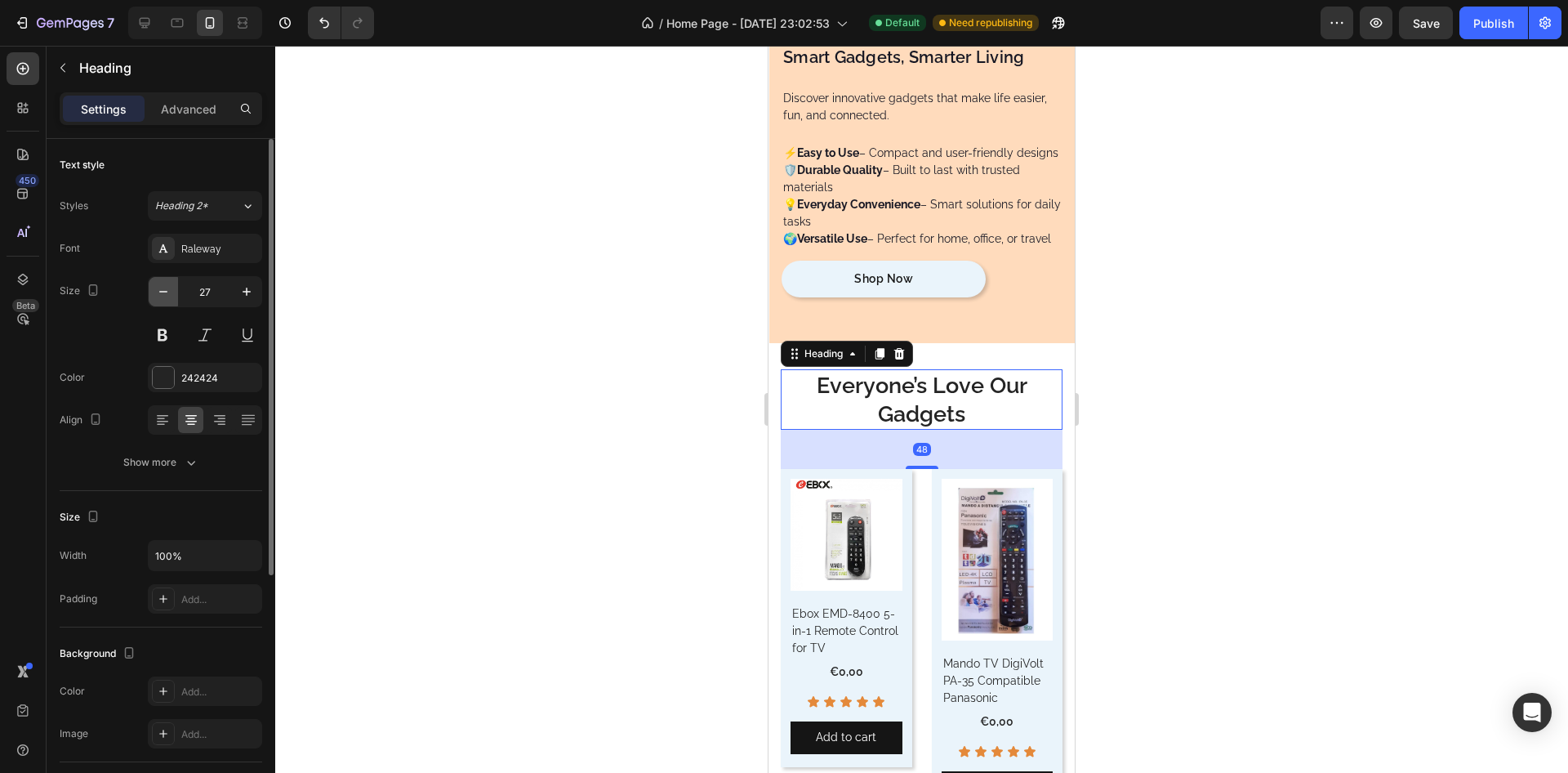
click at [164, 287] on icon "button" at bounding box center [163, 292] width 17 height 17
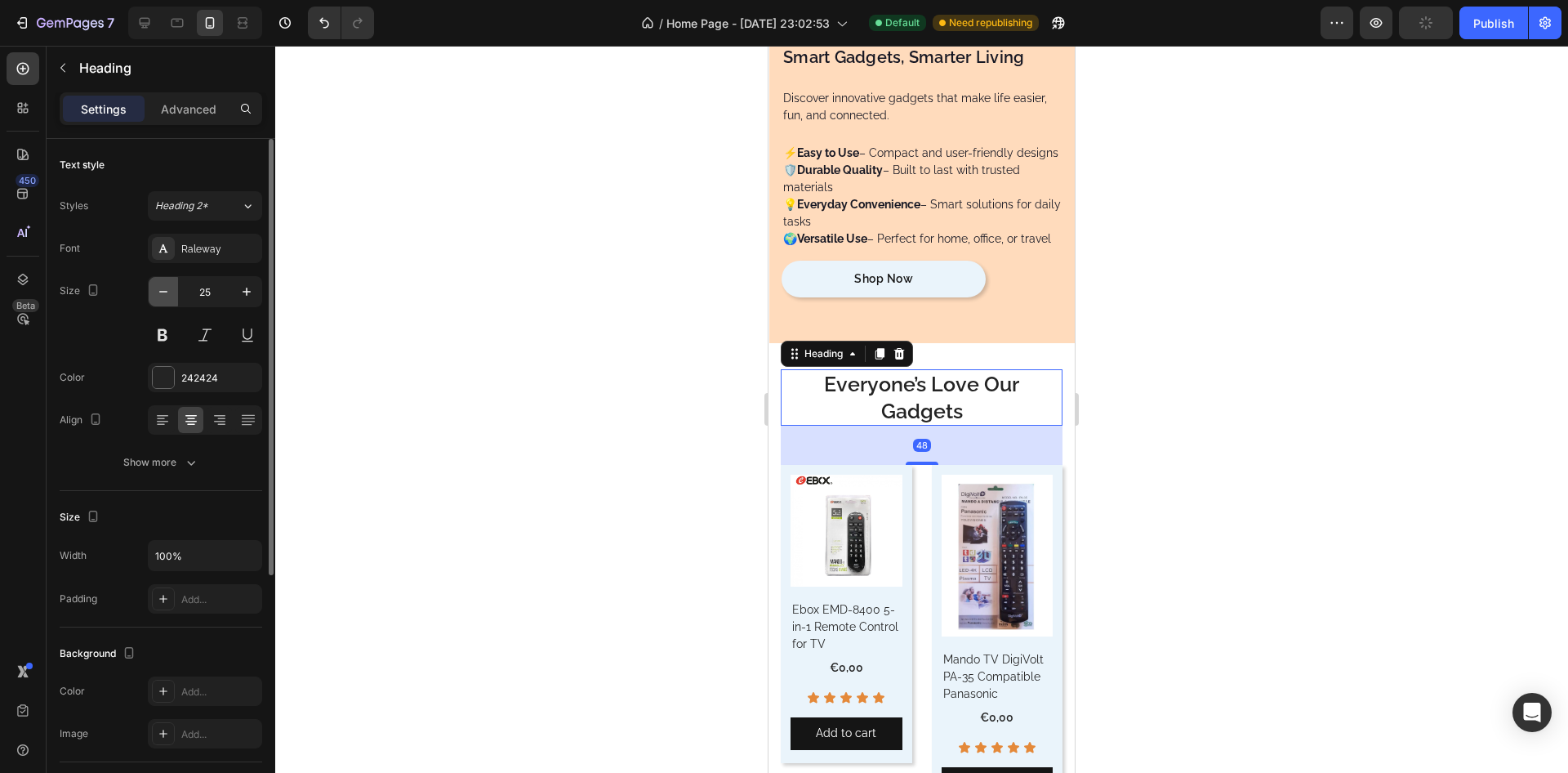
click at [164, 287] on icon "button" at bounding box center [163, 292] width 17 height 17
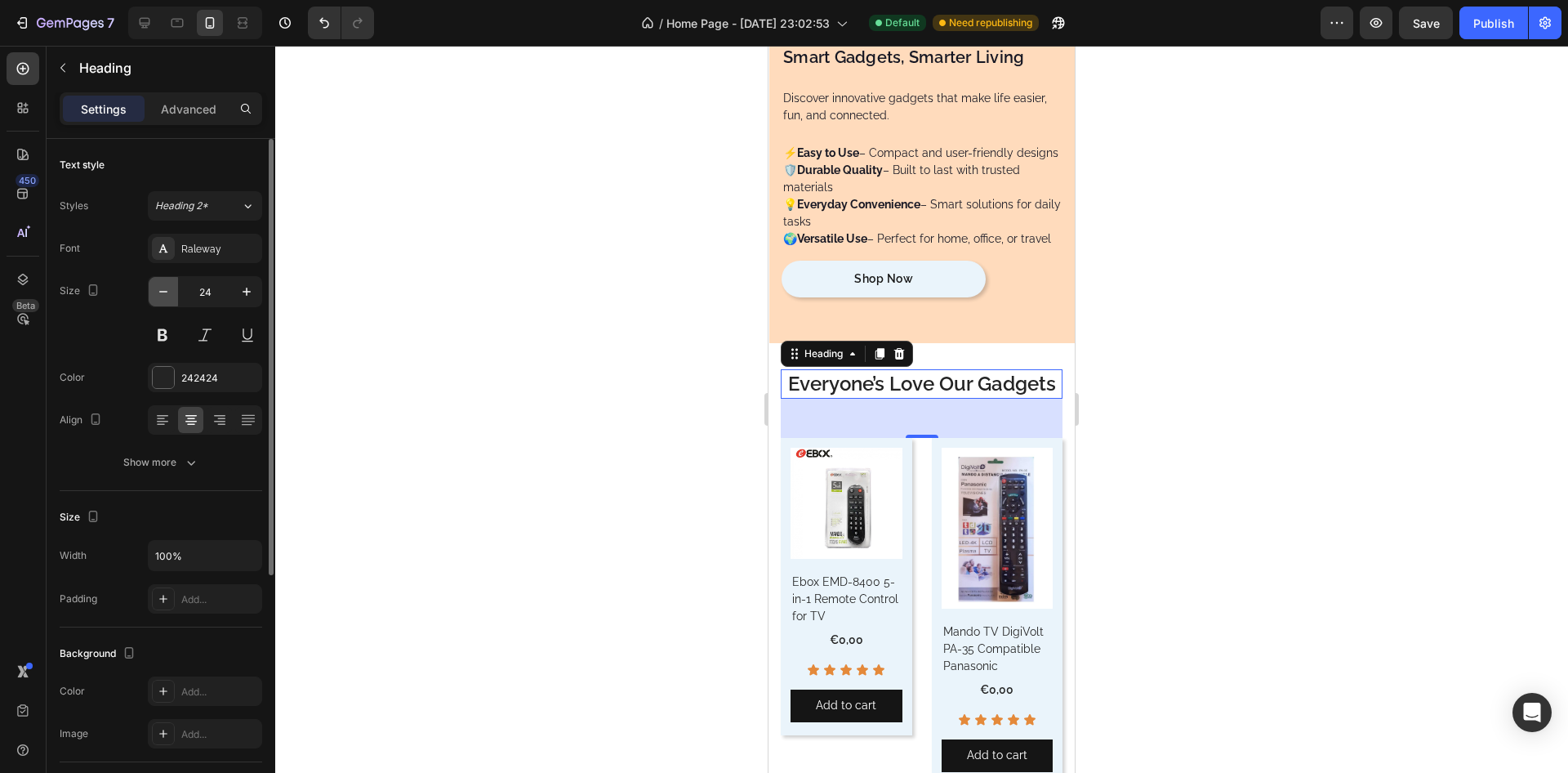
click at [164, 287] on icon "button" at bounding box center [163, 292] width 17 height 17
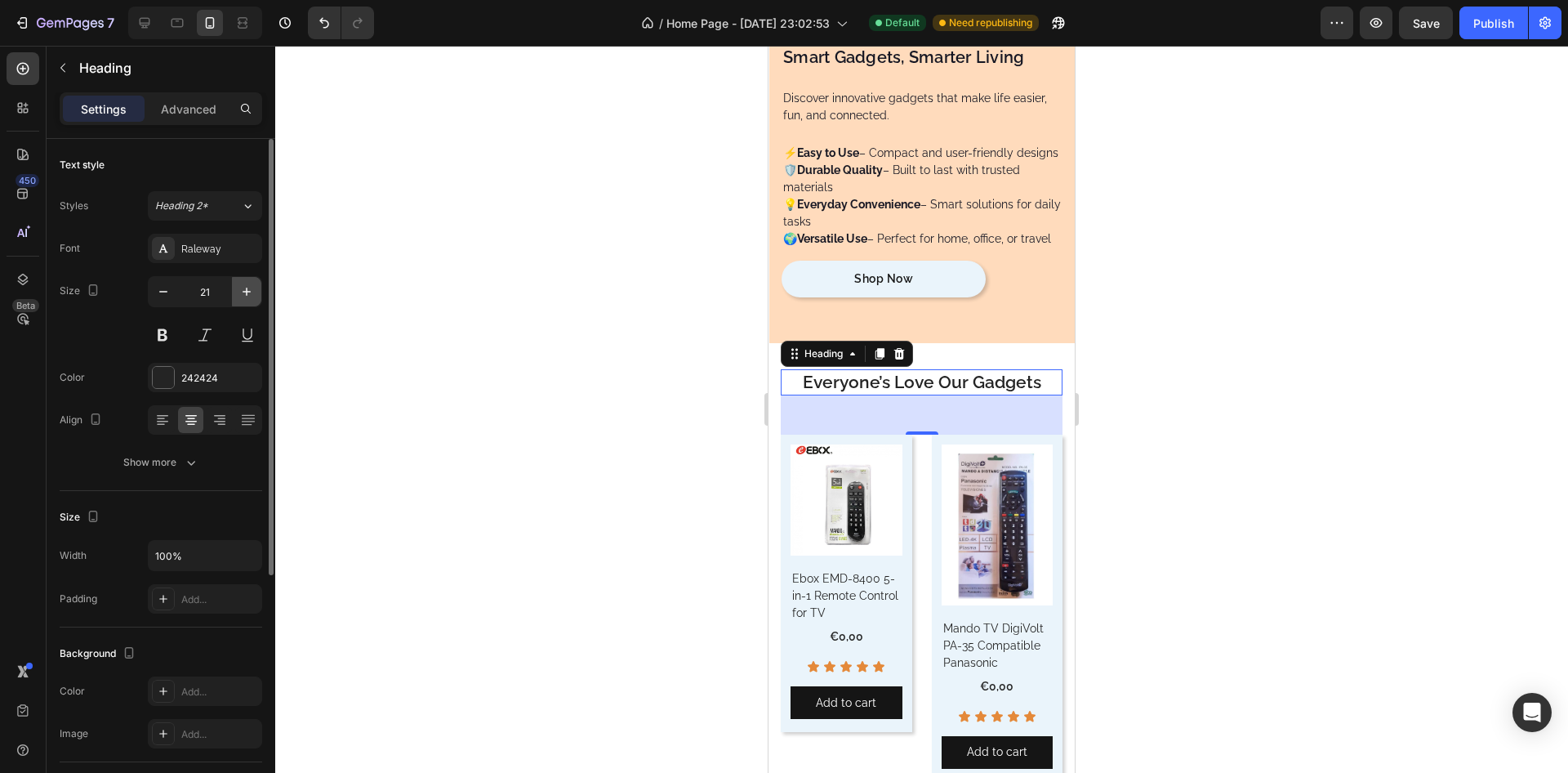
click at [244, 292] on icon "button" at bounding box center [247, 291] width 8 height 8
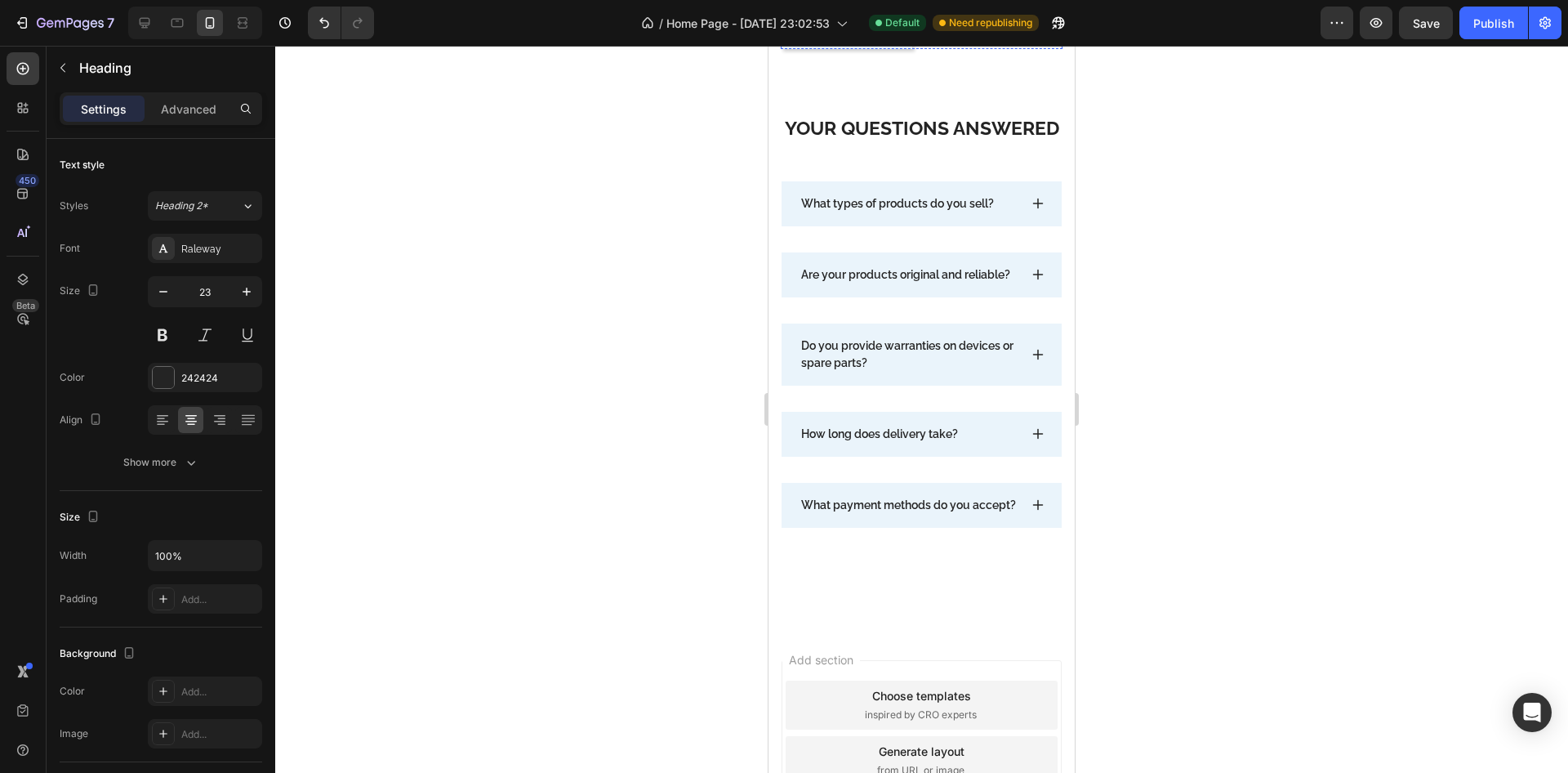
scroll to position [11466, 0]
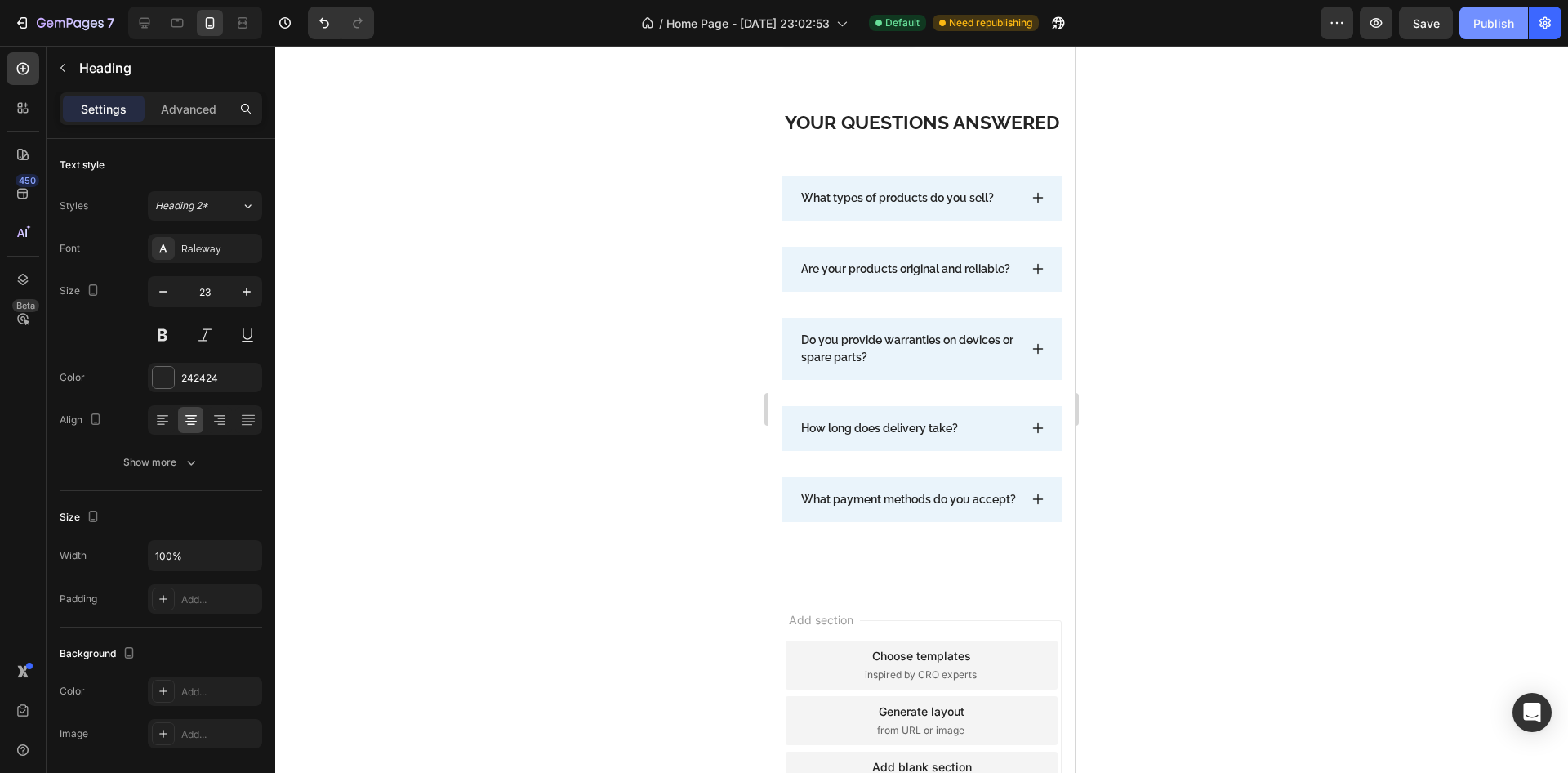
click at [1494, 28] on div "Publish" at bounding box center [1494, 23] width 41 height 18
click at [140, 25] on icon at bounding box center [145, 23] width 17 height 17
type input "33"
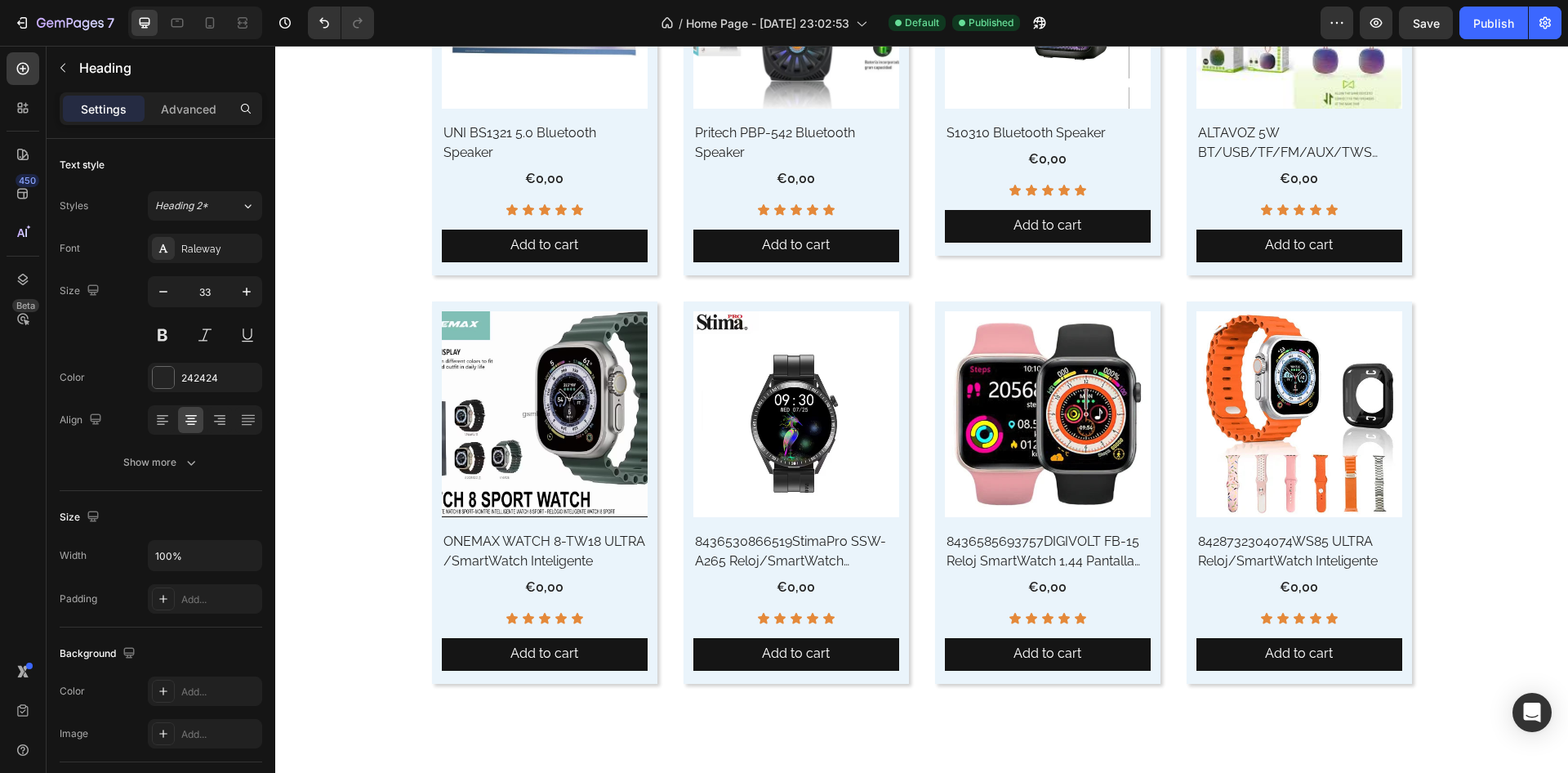
scroll to position [7323, 0]
